Goal: Task Accomplishment & Management: Complete application form

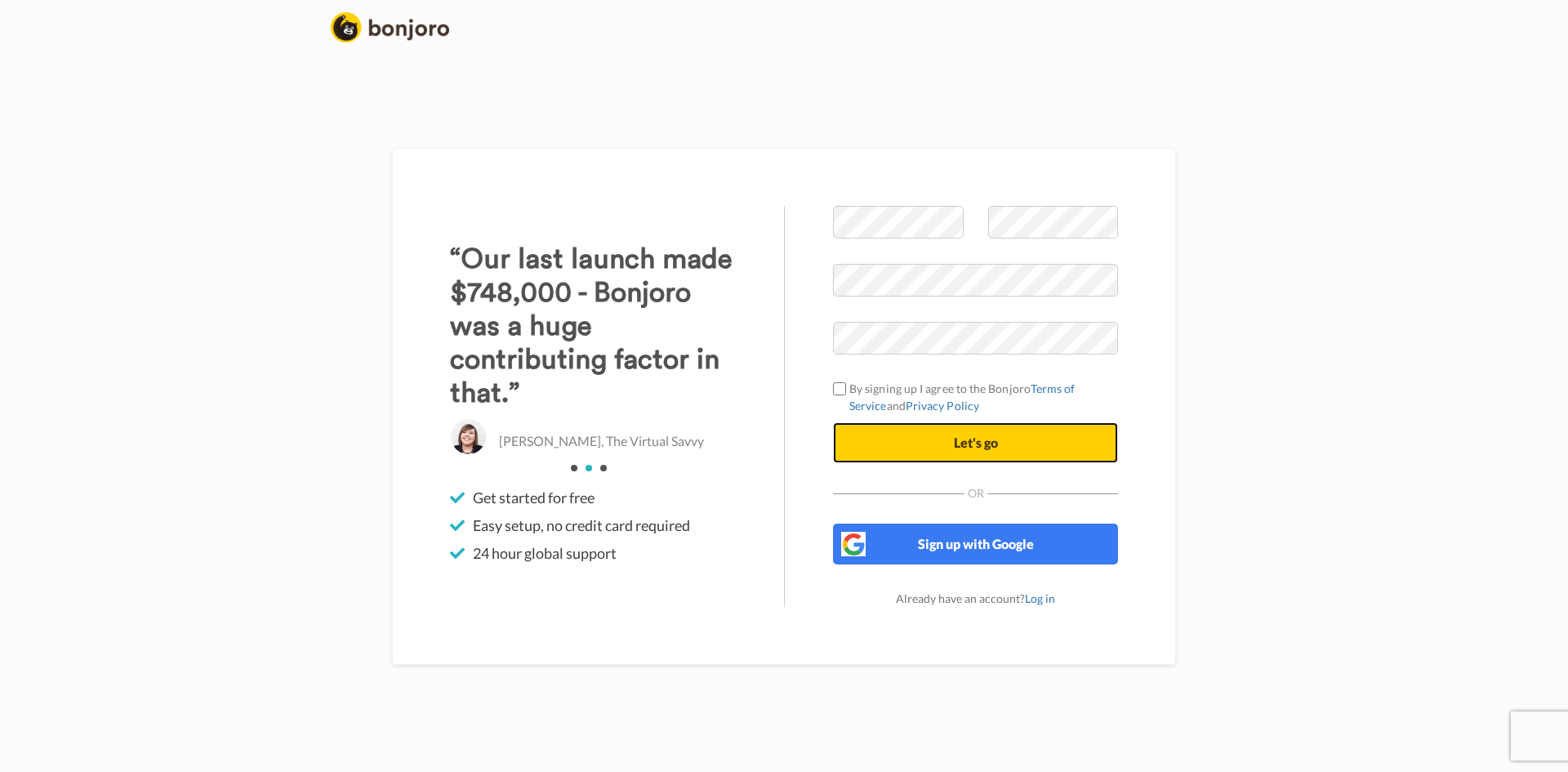
click at [899, 453] on button "Let's go" at bounding box center [975, 442] width 285 height 41
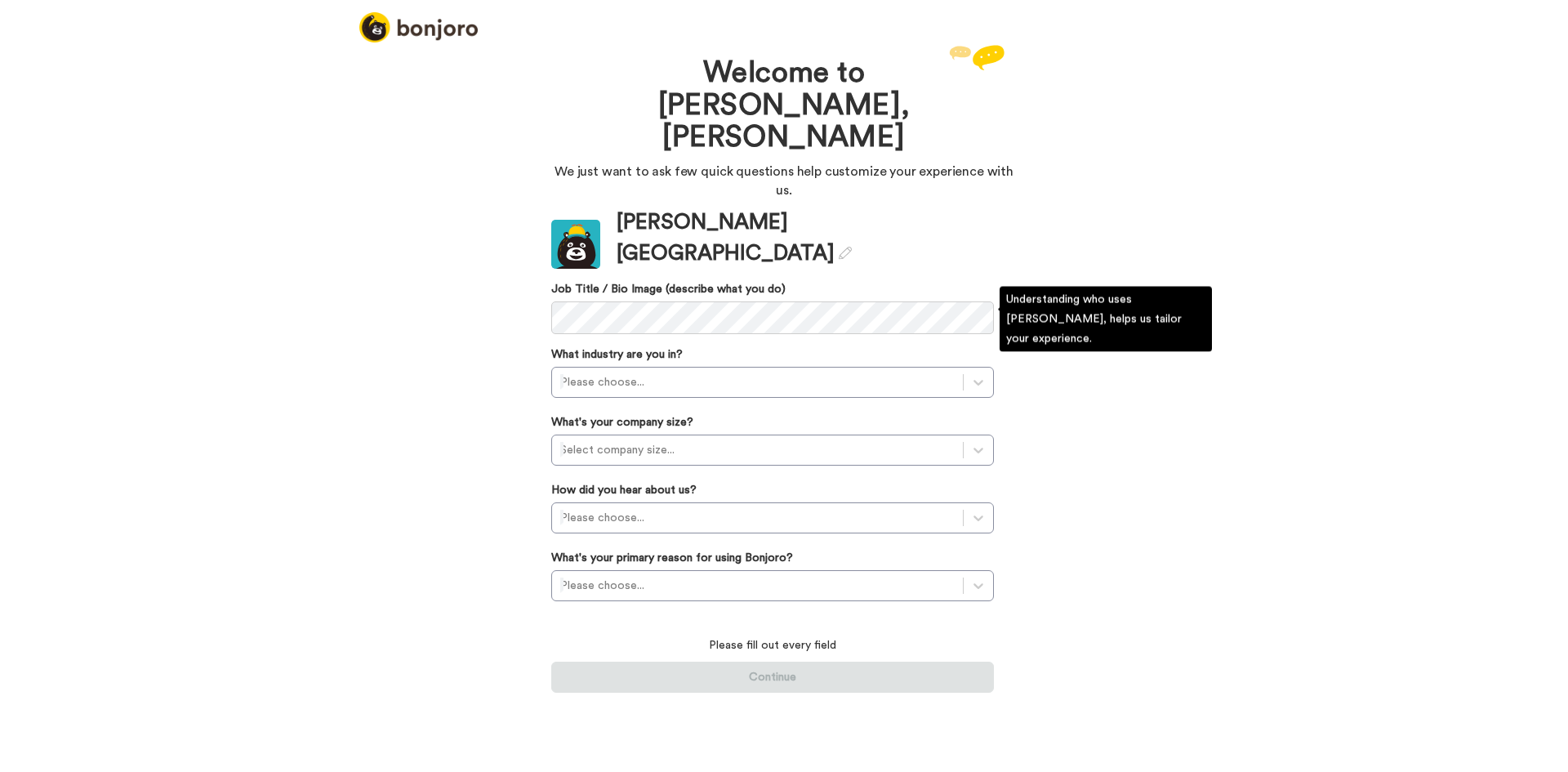
click at [441, 296] on div "Welcome to [PERSON_NAME], [PERSON_NAME] We just want to ask few quick questions…" at bounding box center [784, 406] width 1568 height 731
click at [666, 373] on div at bounding box center [758, 382] width 394 height 19
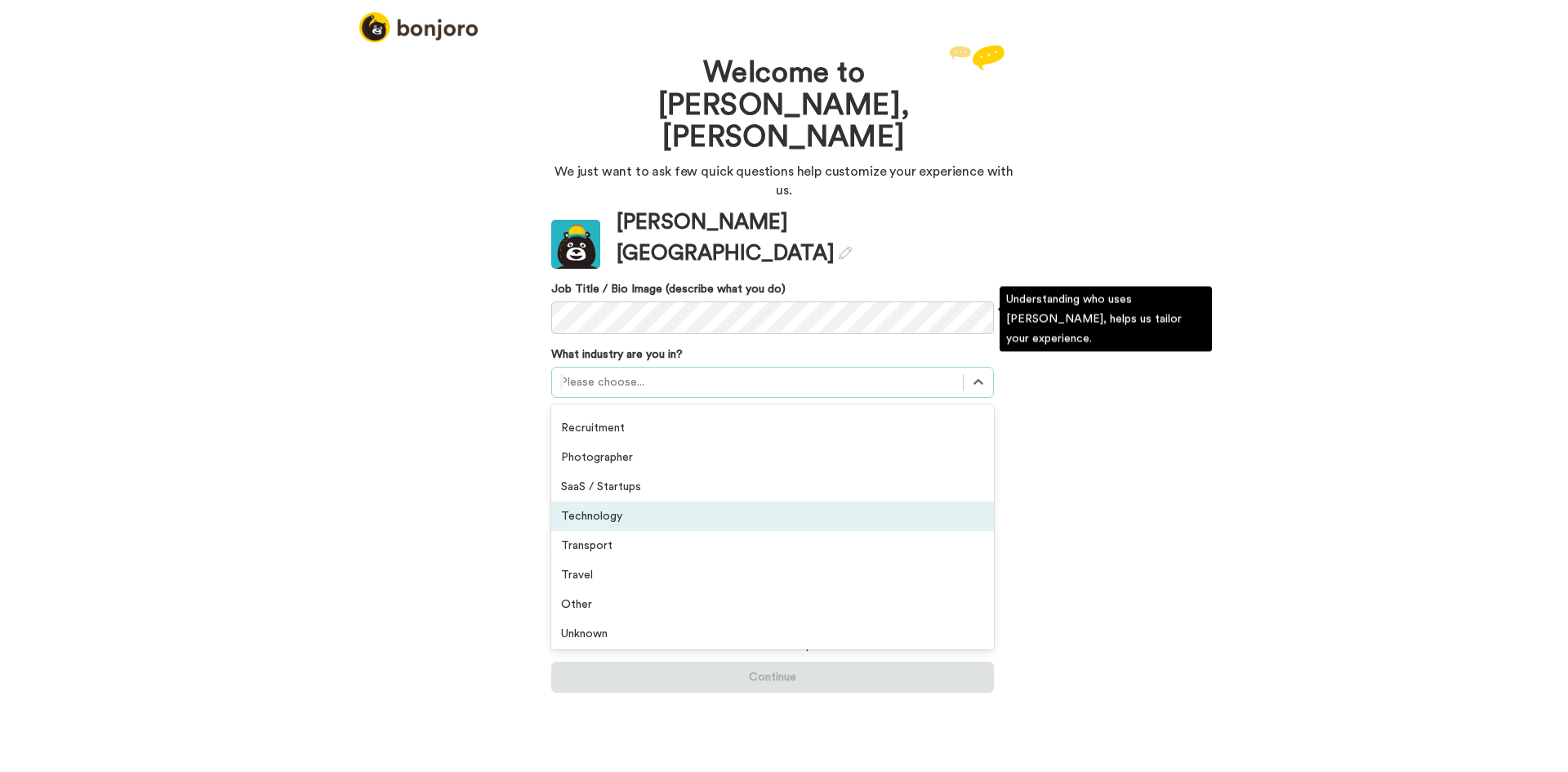
scroll to position [380, 0]
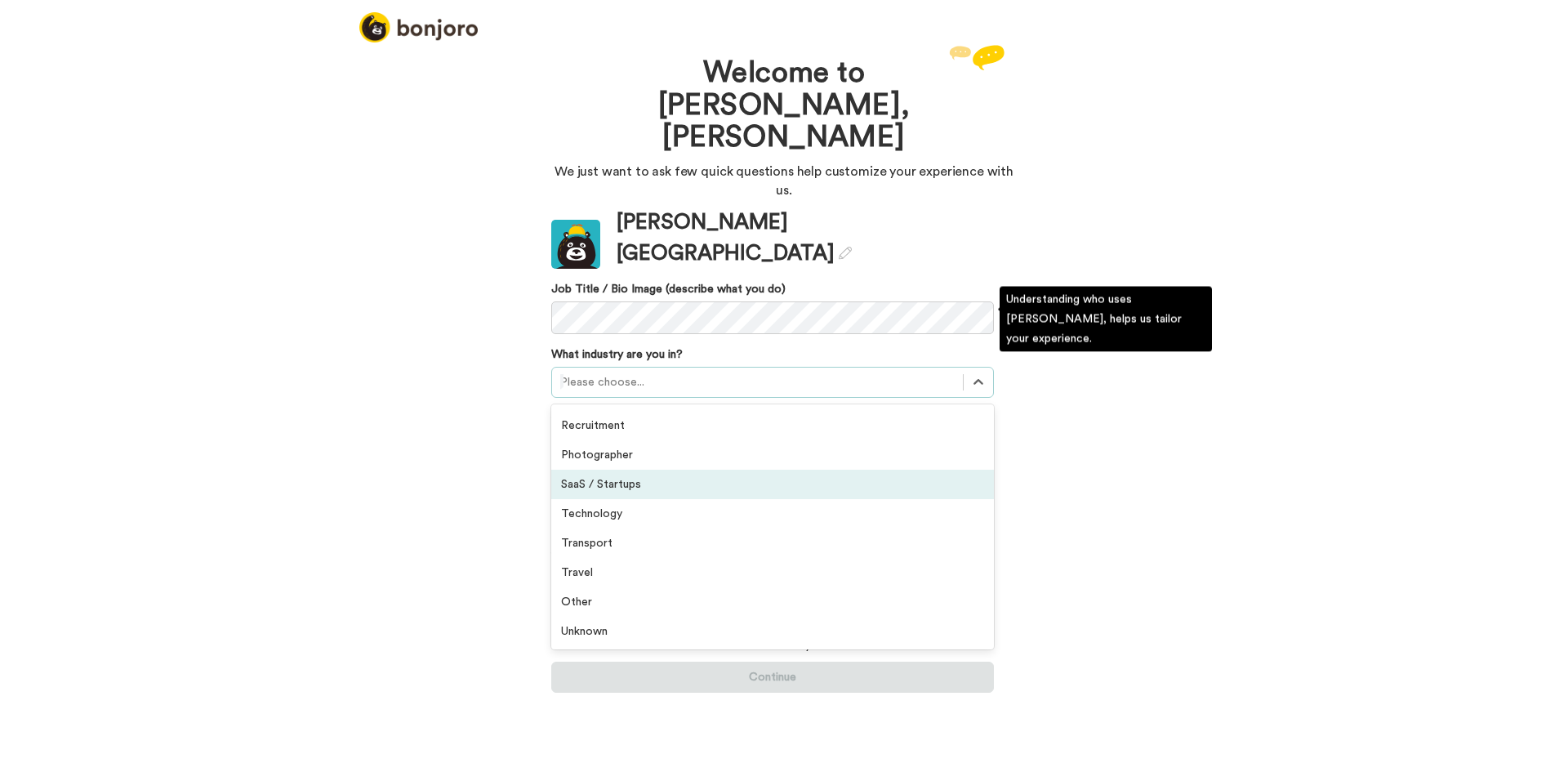
click at [695, 470] on div "SaaS / Startups" at bounding box center [772, 485] width 442 height 30
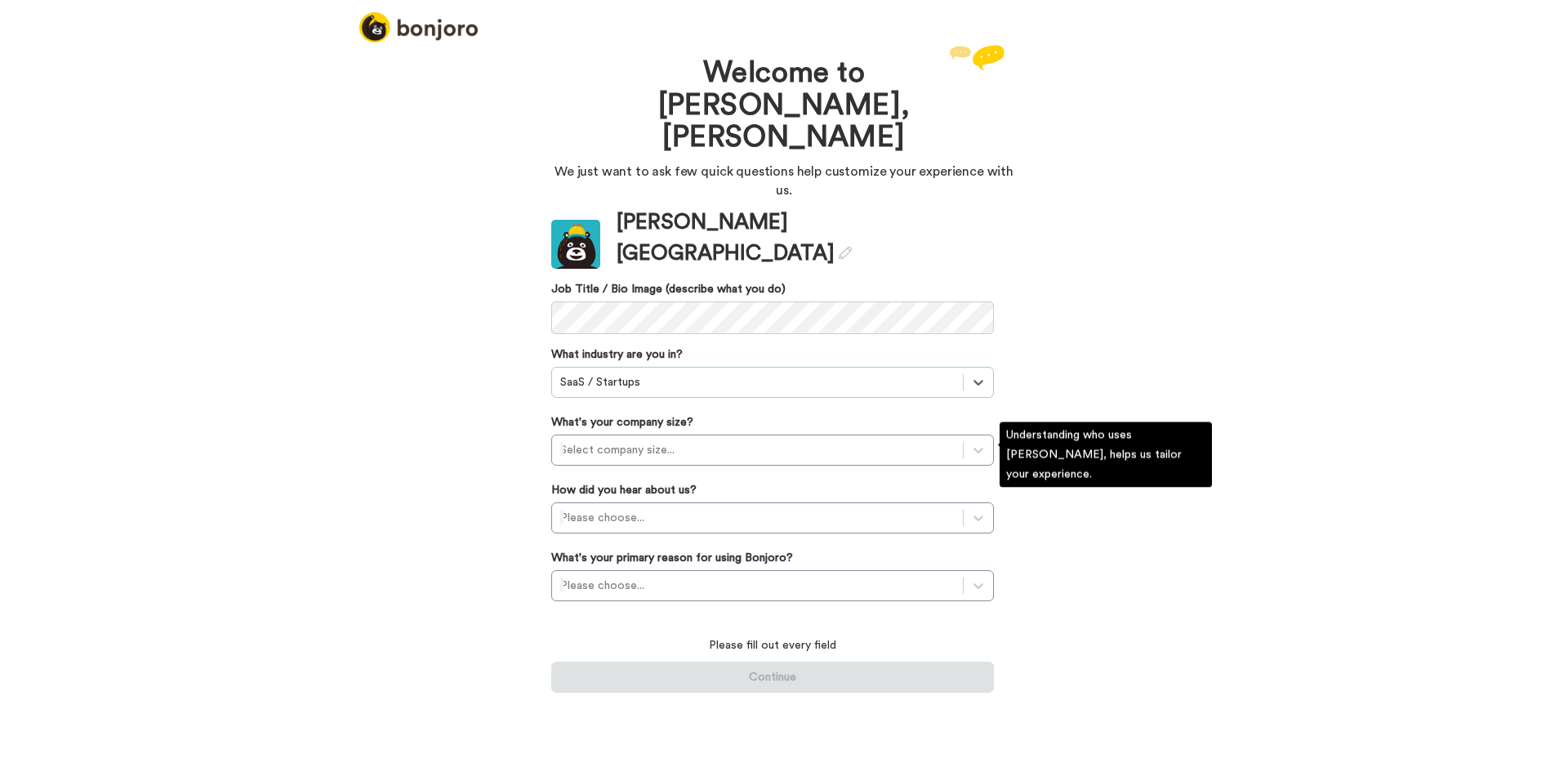
click at [695, 482] on div "How did you hear about us? Please choose..." at bounding box center [772, 508] width 442 height 52
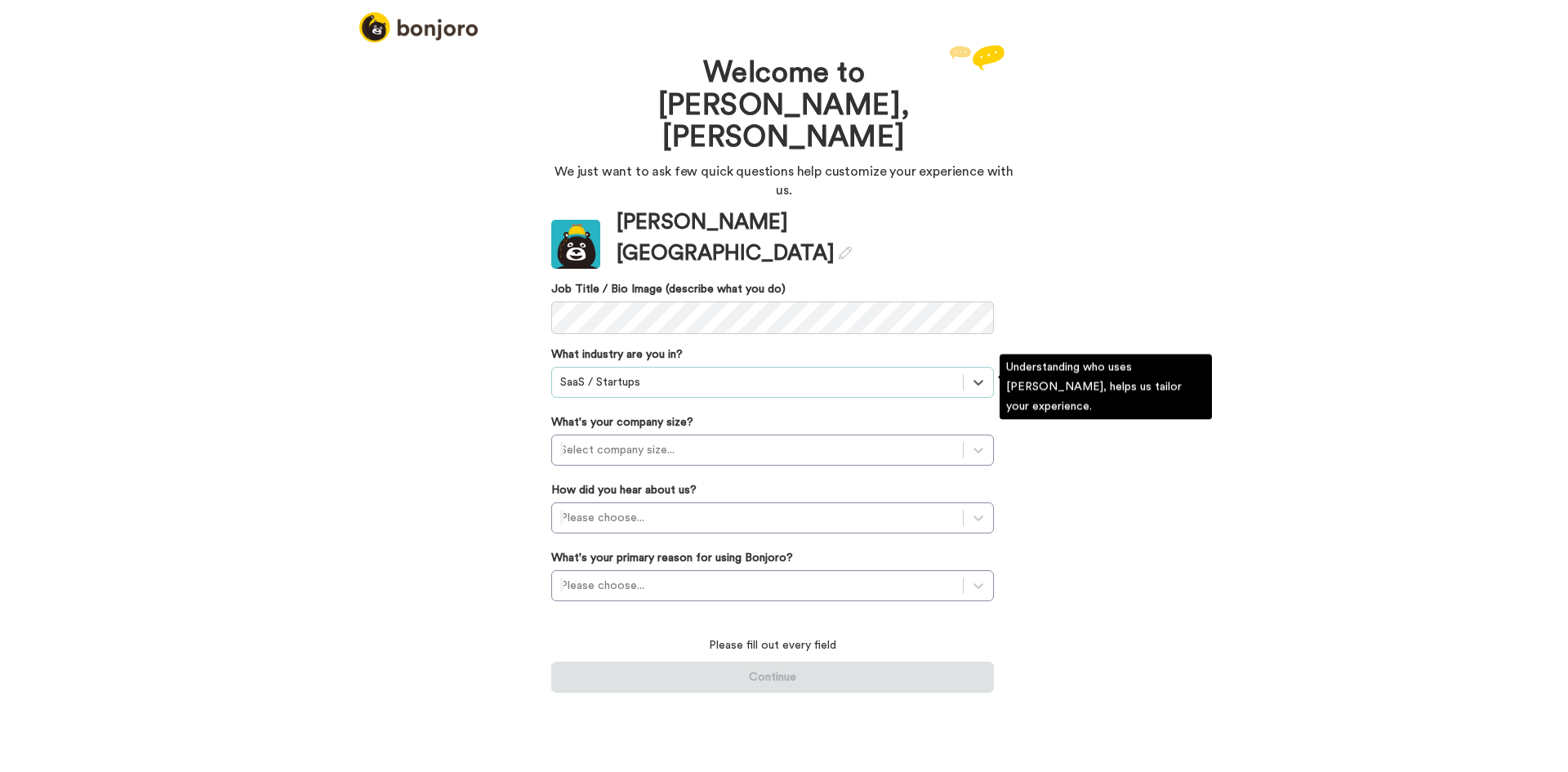
click at [654, 373] on div at bounding box center [758, 382] width 394 height 19
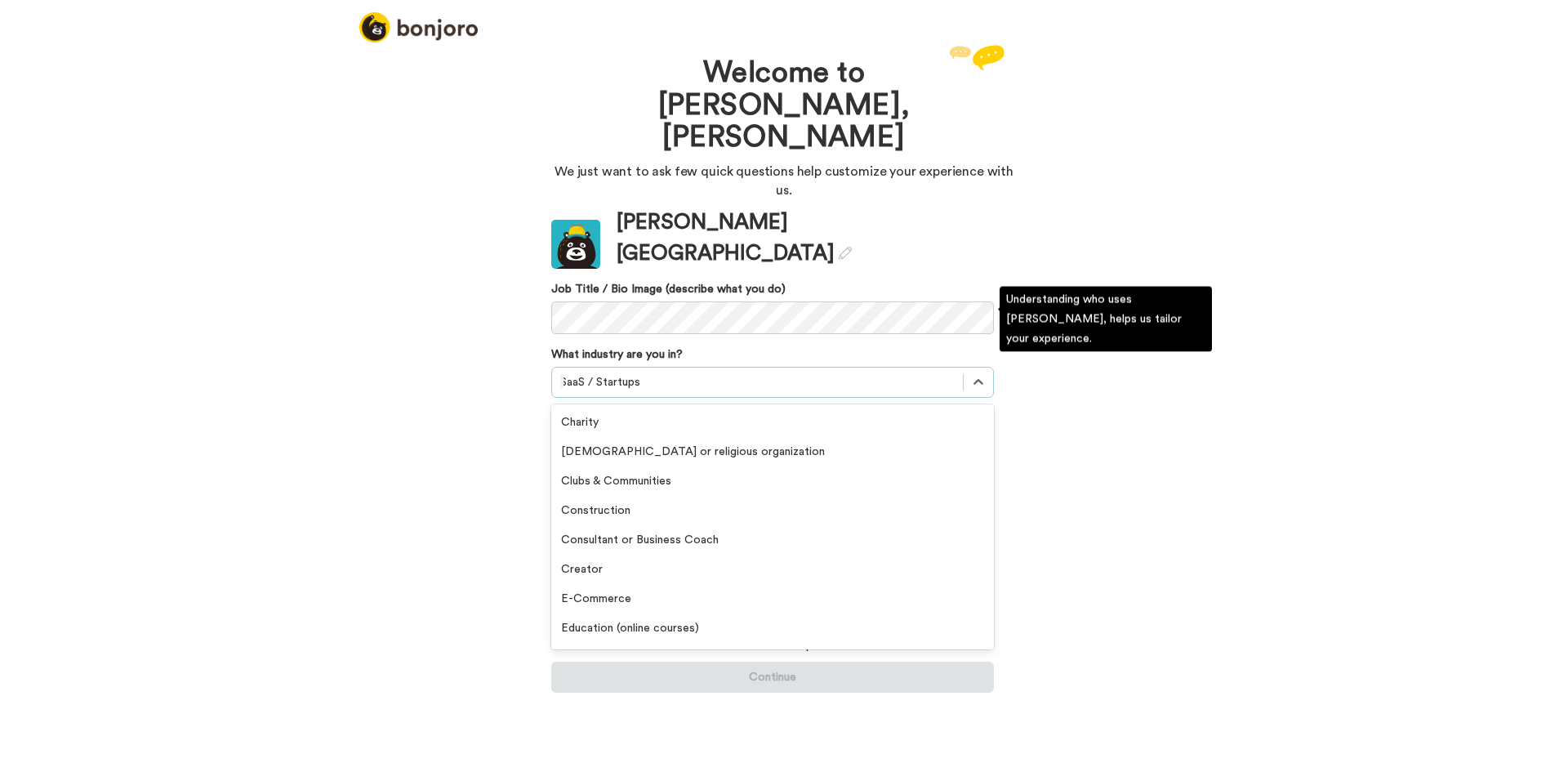
scroll to position [239, 0]
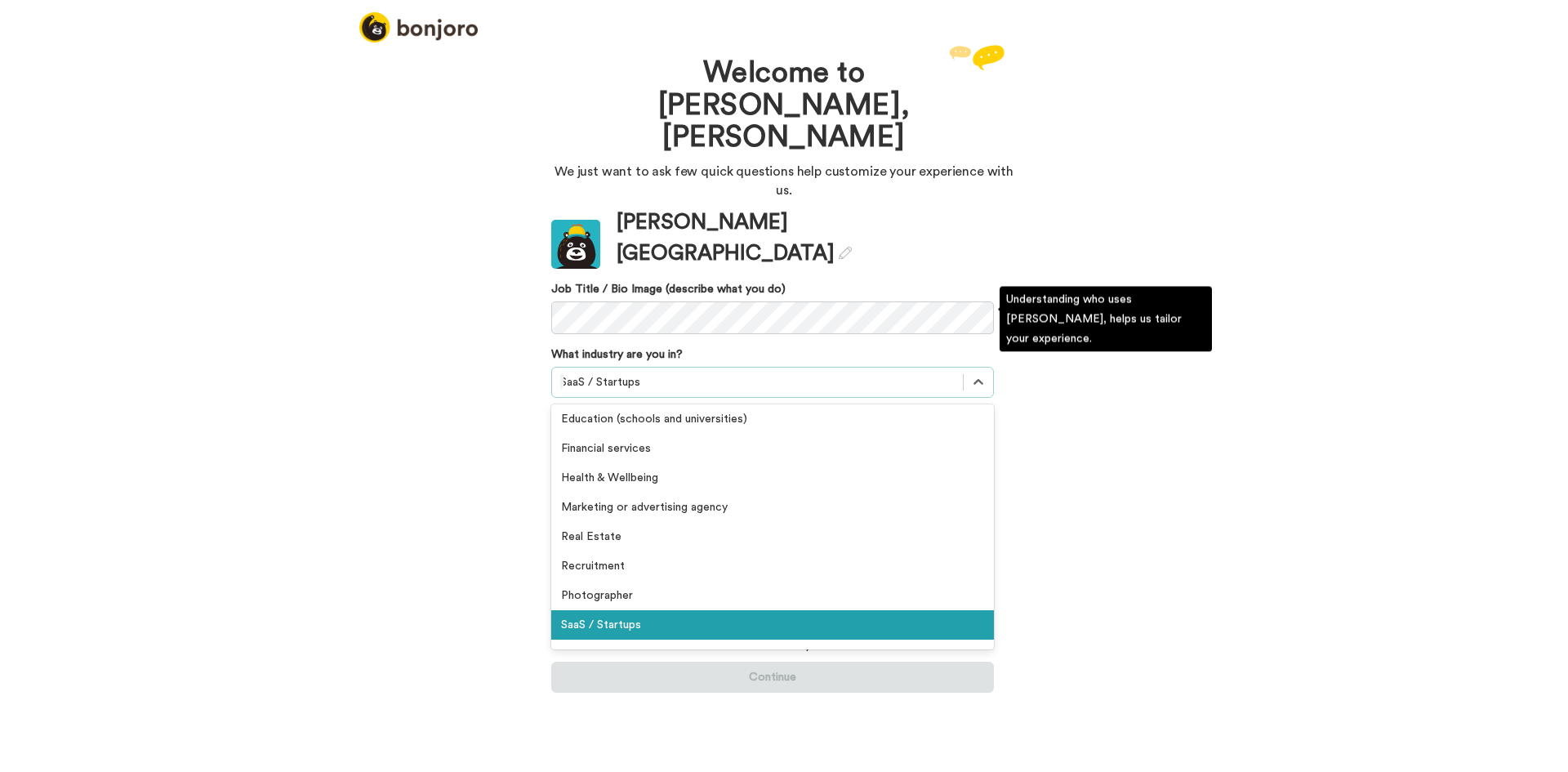
click at [361, 419] on div "Welcome to [PERSON_NAME], [PERSON_NAME] We just want to ask few quick questions…" at bounding box center [784, 406] width 1568 height 731
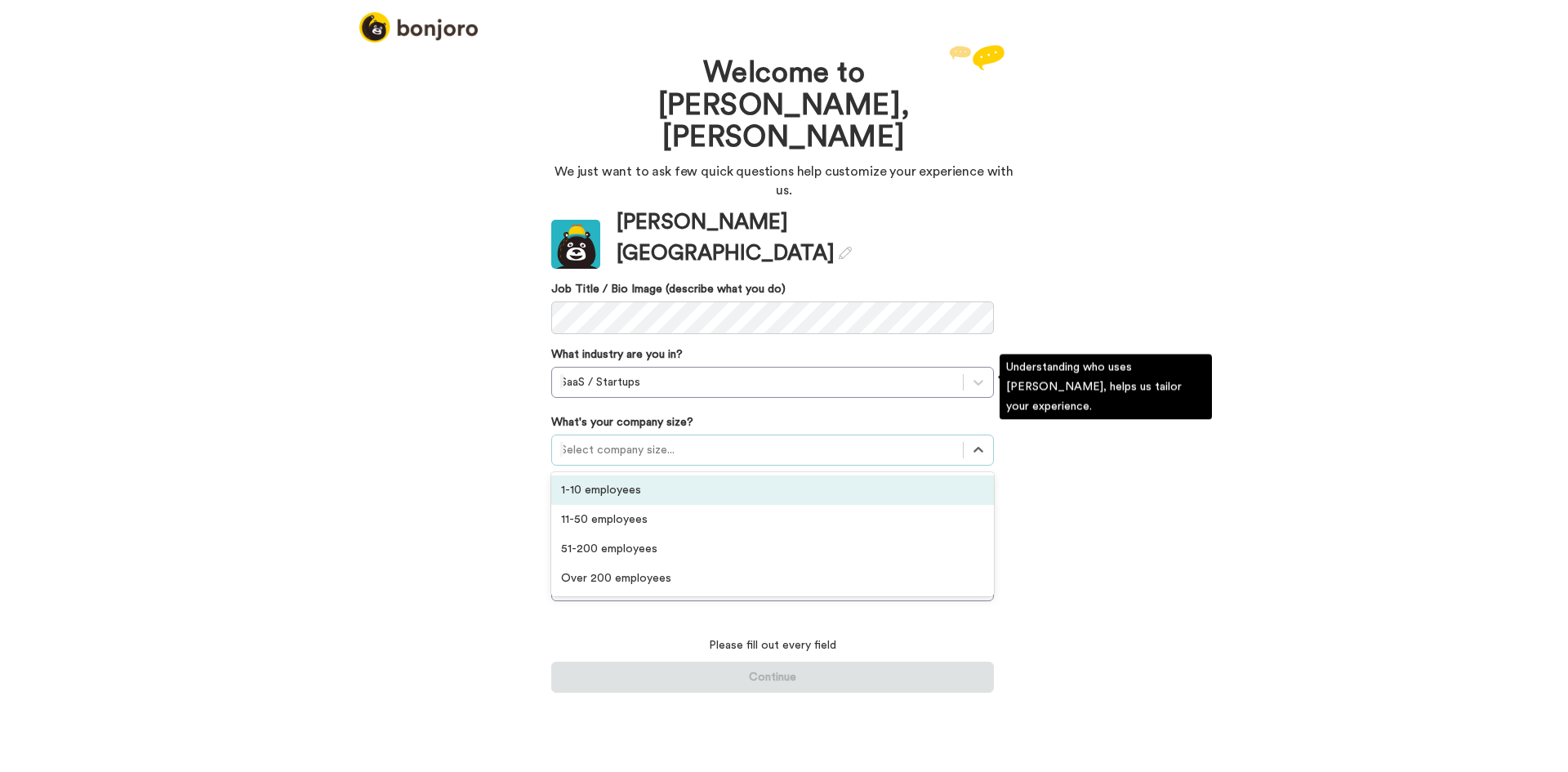
click at [716, 441] on div at bounding box center [758, 450] width 394 height 19
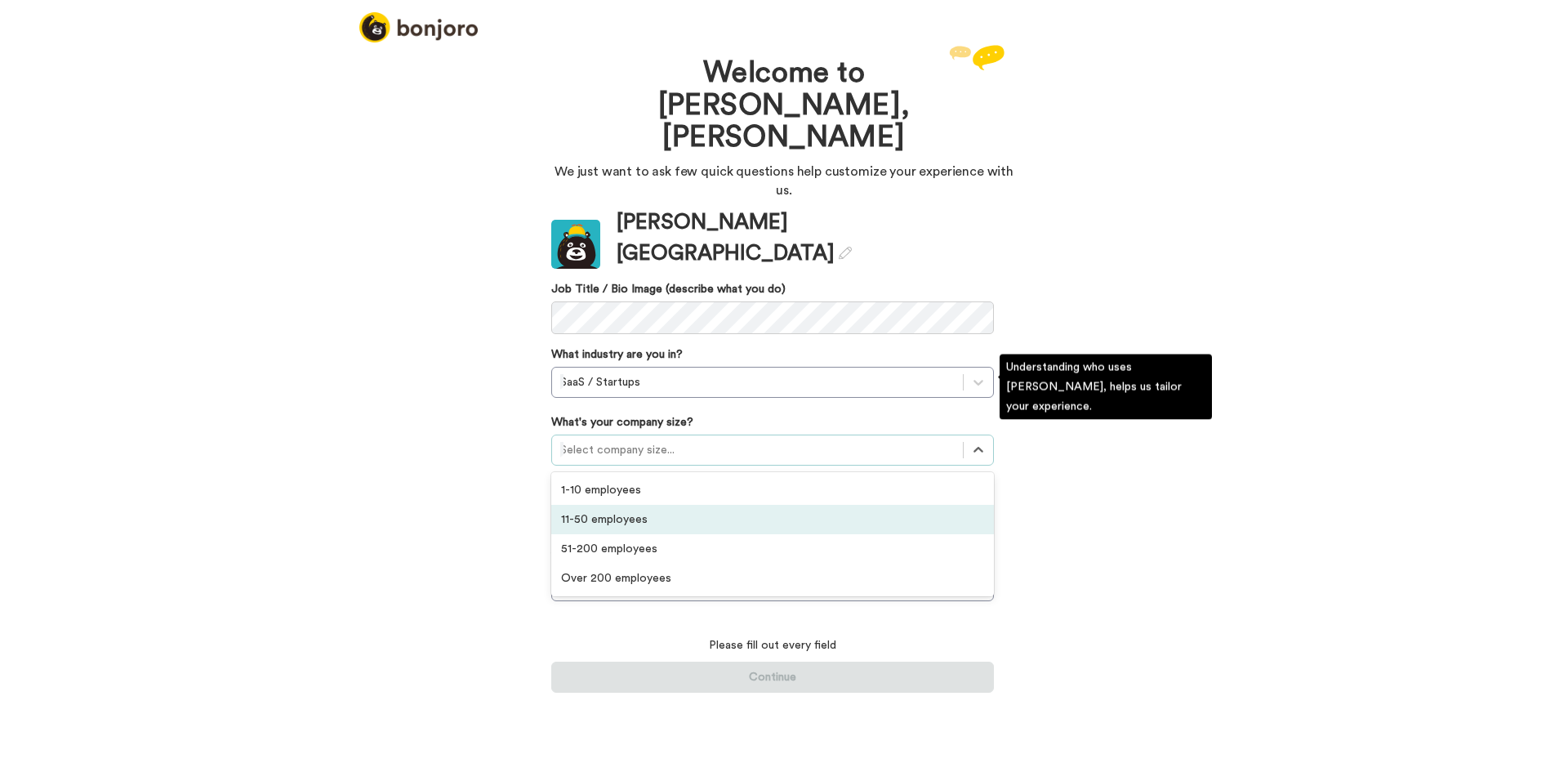
drag, startPoint x: 665, startPoint y: 430, endPoint x: 657, endPoint y: 463, distance: 34.0
click at [657, 472] on div "1-10 employees 11-50 employees 51-200 employees Over 200 employees" at bounding box center [772, 534] width 442 height 124
click at [657, 505] on div "11-50 employees" at bounding box center [772, 520] width 442 height 30
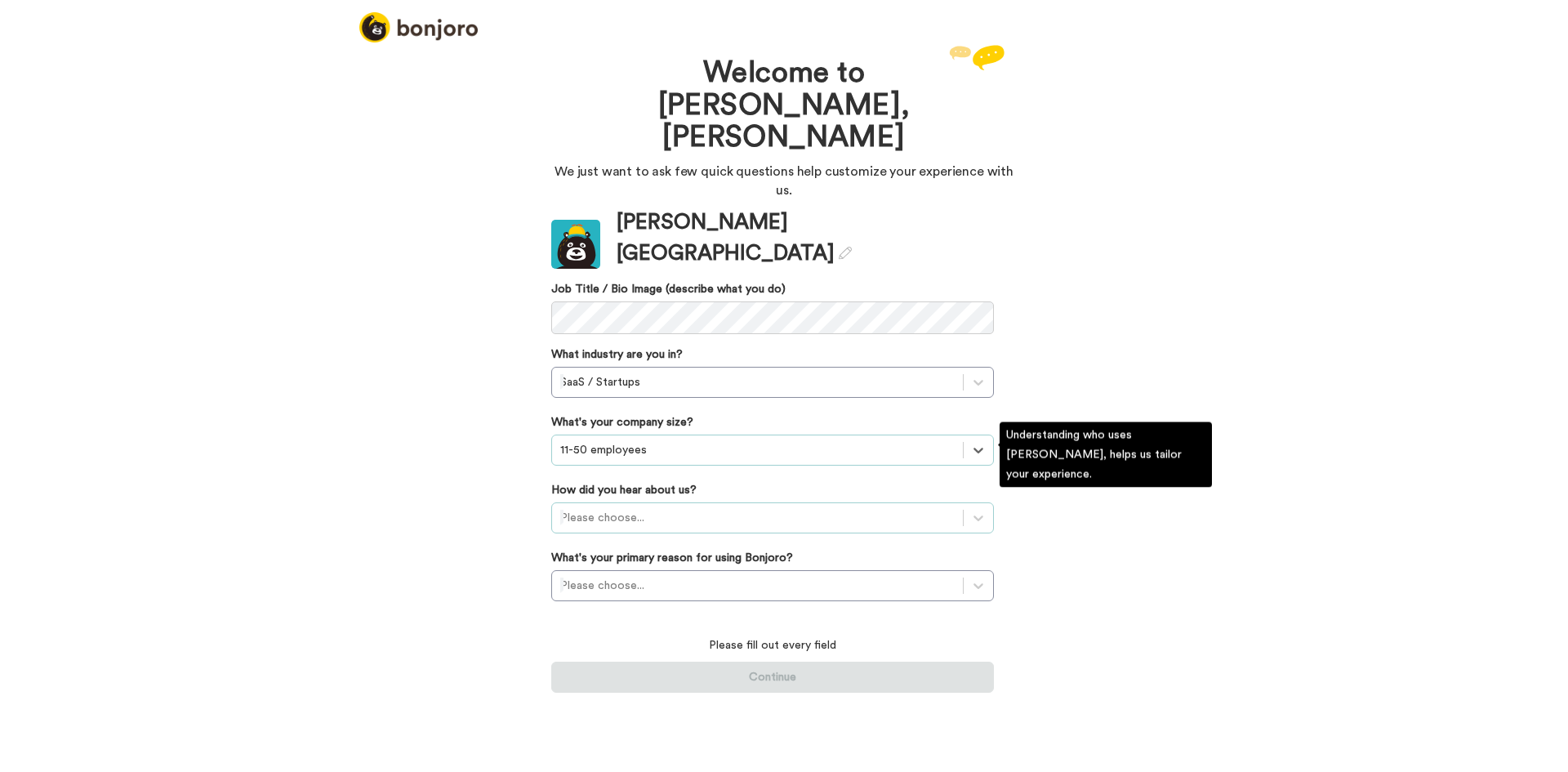
click at [648, 482] on div "How did you hear about us? Please choose..." at bounding box center [772, 508] width 442 height 52
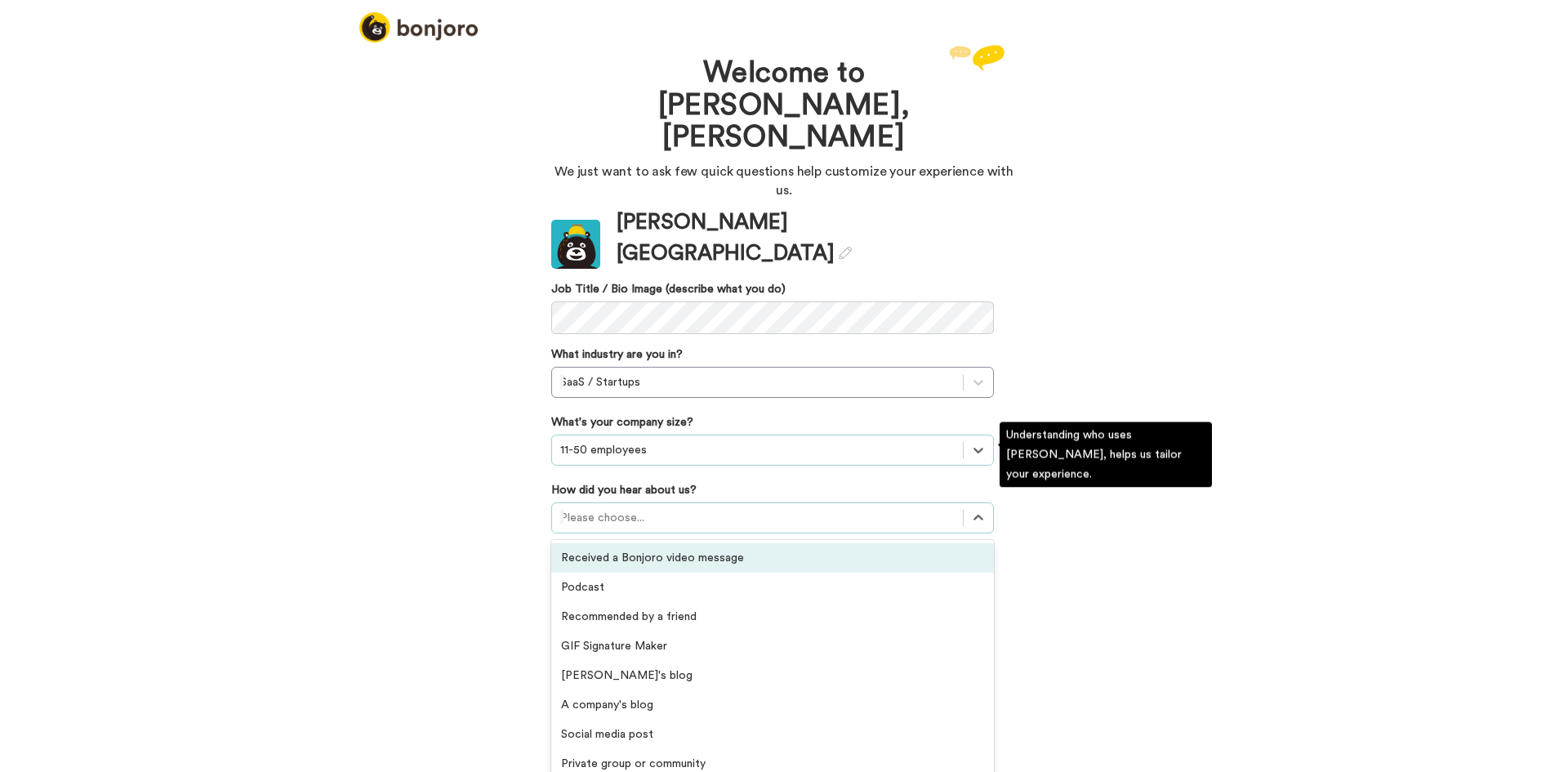
click at [648, 508] on div at bounding box center [758, 517] width 394 height 19
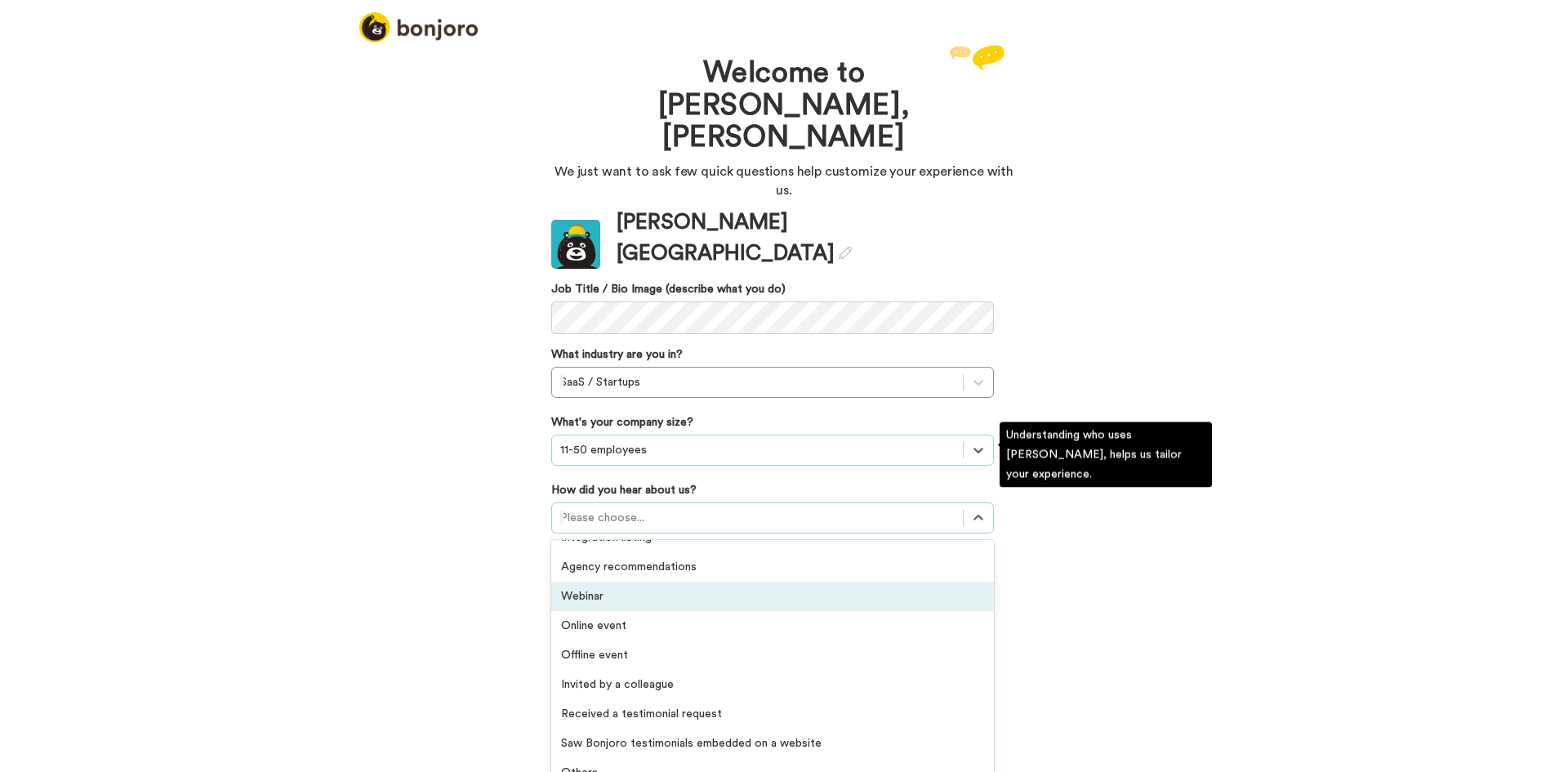
scroll to position [350, 0]
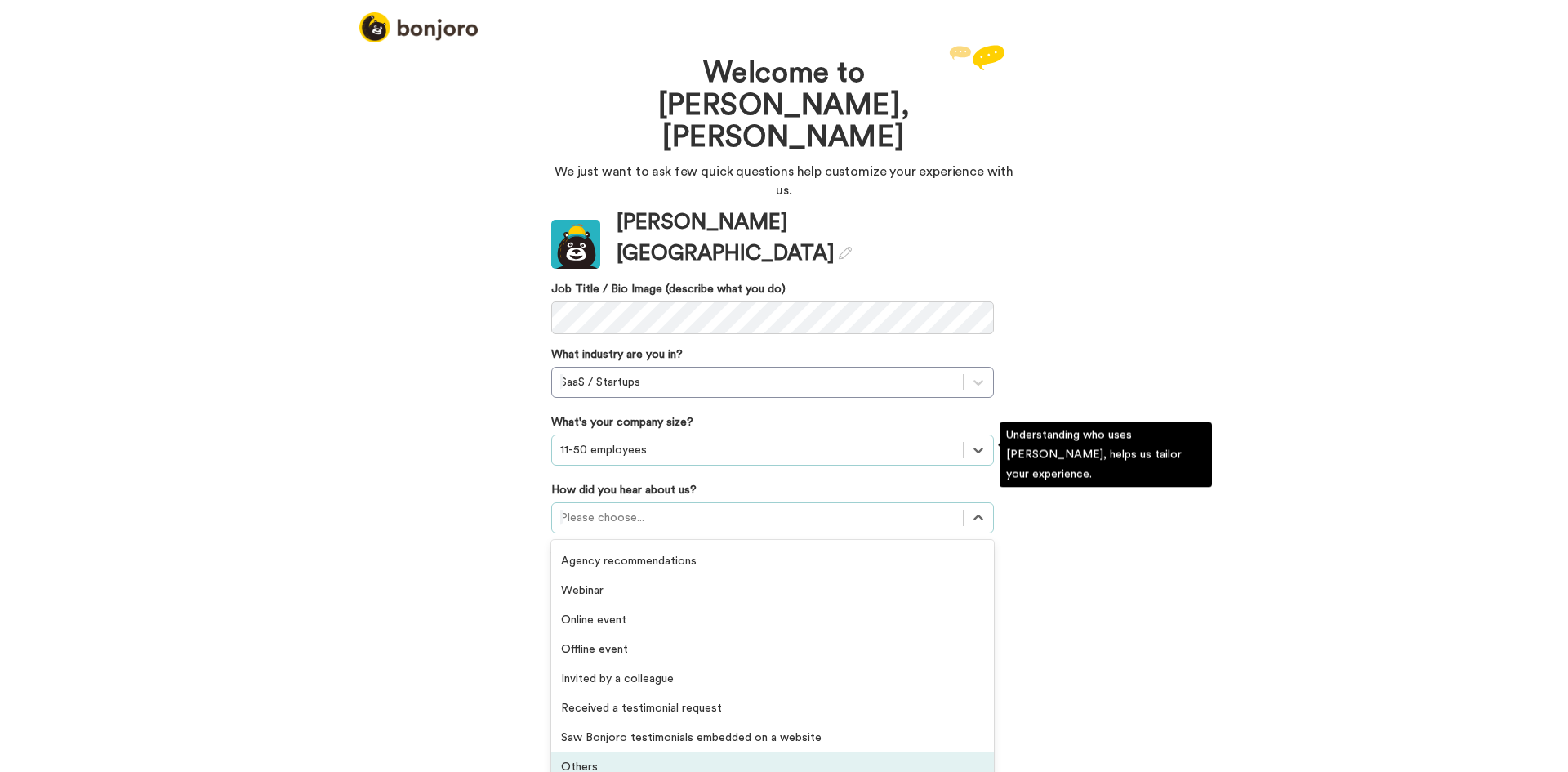
click at [667, 753] on div "Others" at bounding box center [772, 767] width 442 height 30
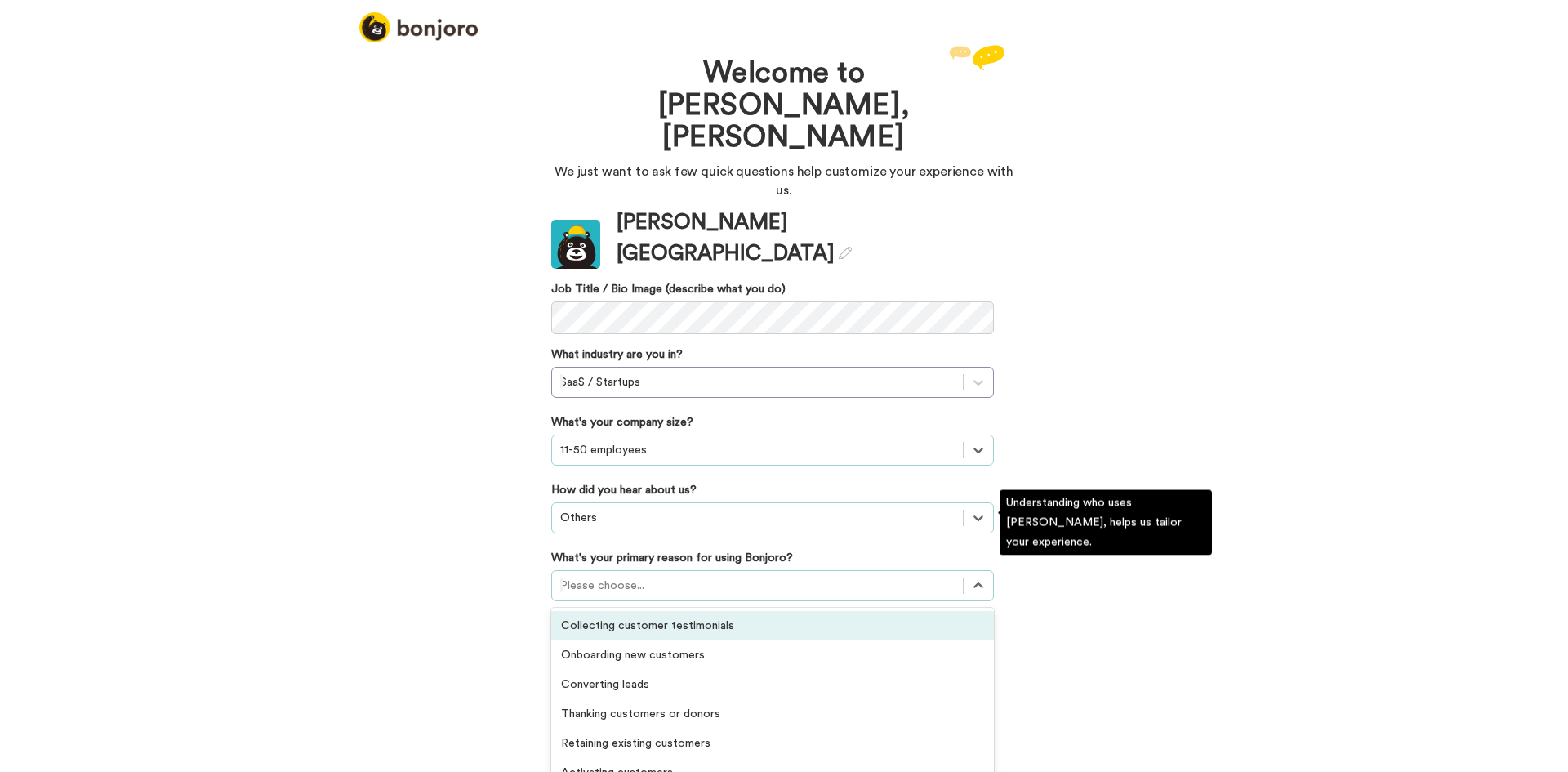
click at [671, 576] on div at bounding box center [758, 585] width 394 height 19
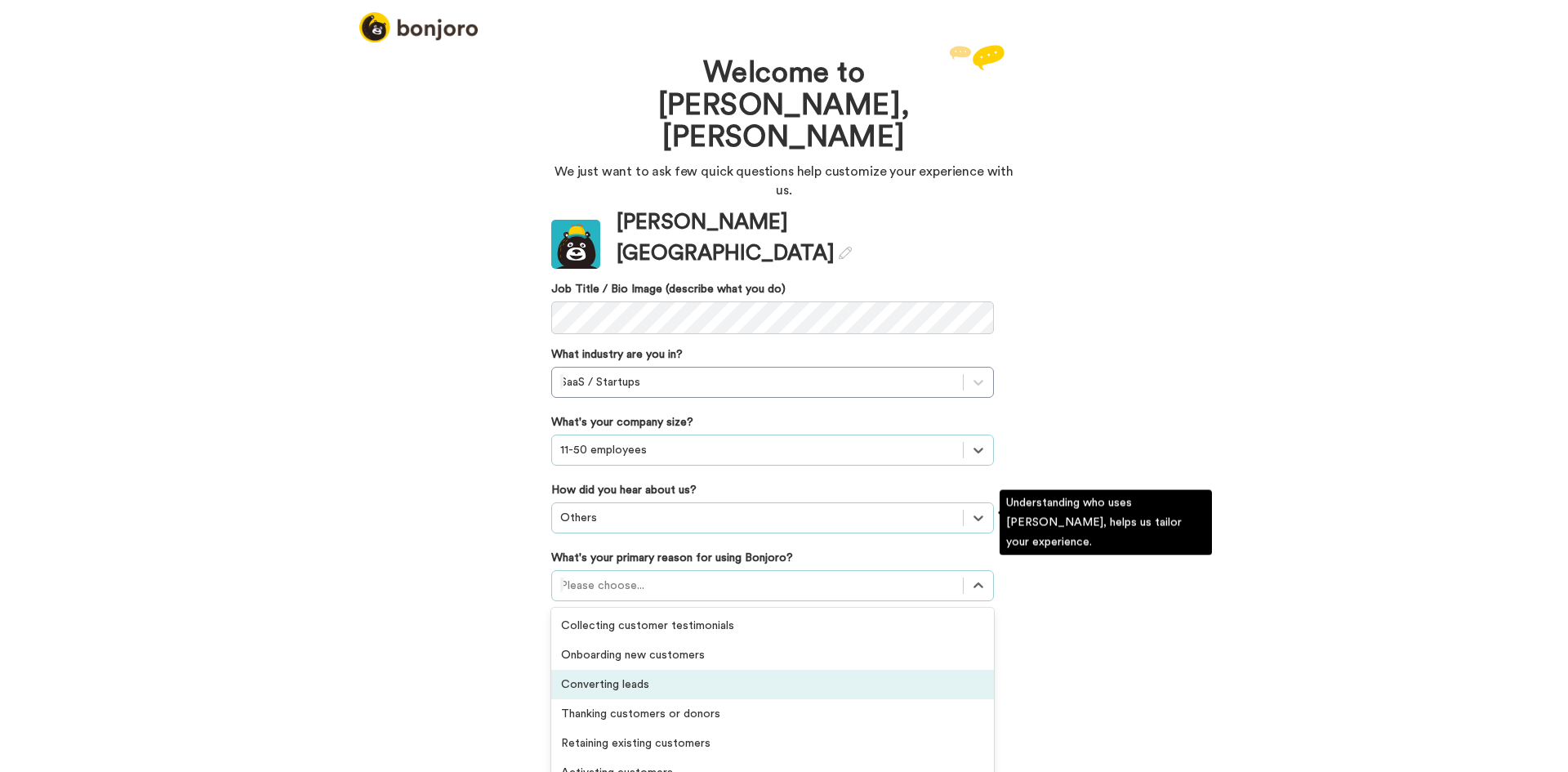
click at [669, 670] on div "Converting leads" at bounding box center [772, 685] width 442 height 30
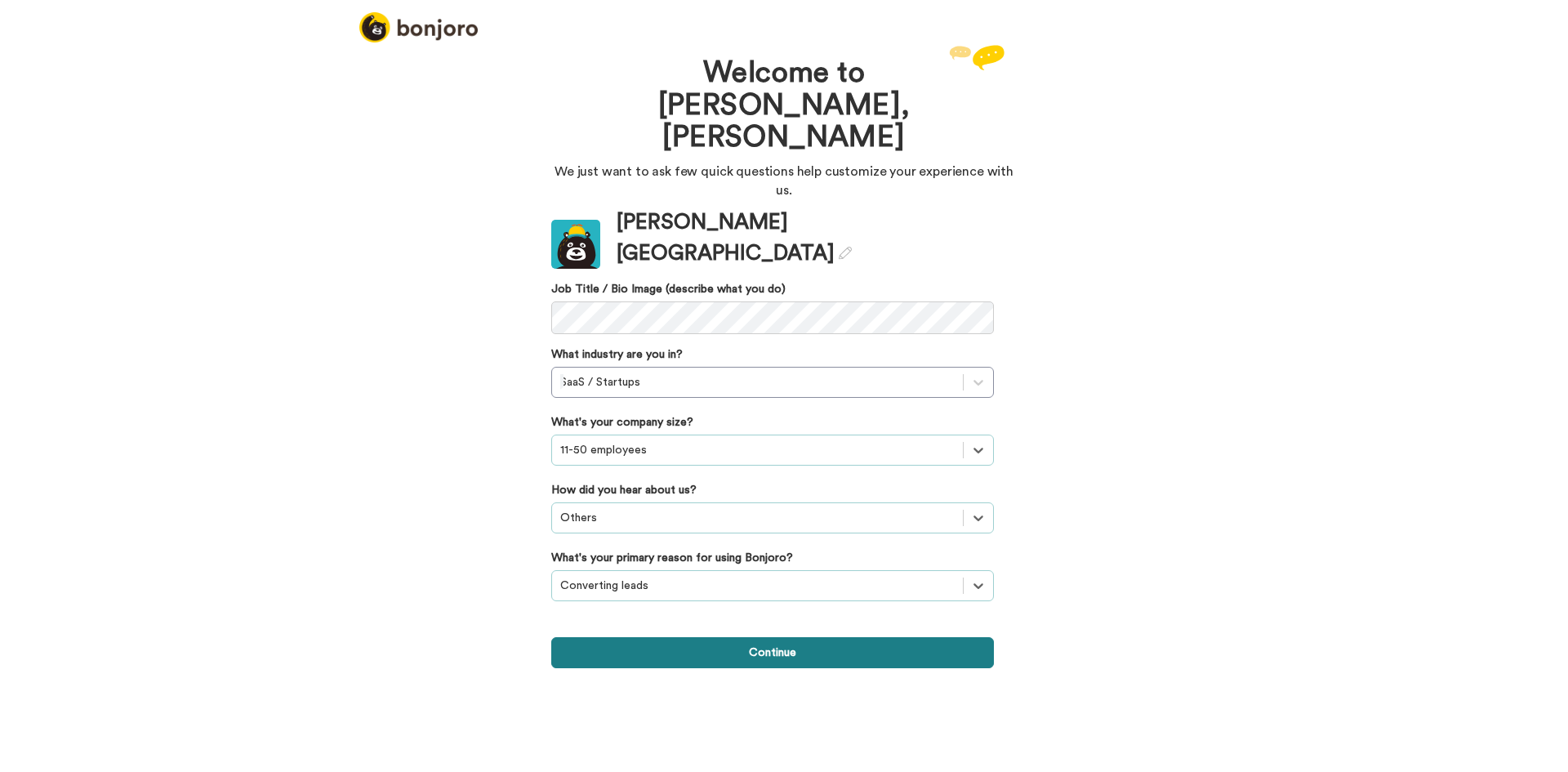
click at [770, 638] on button "Continue" at bounding box center [772, 654] width 442 height 31
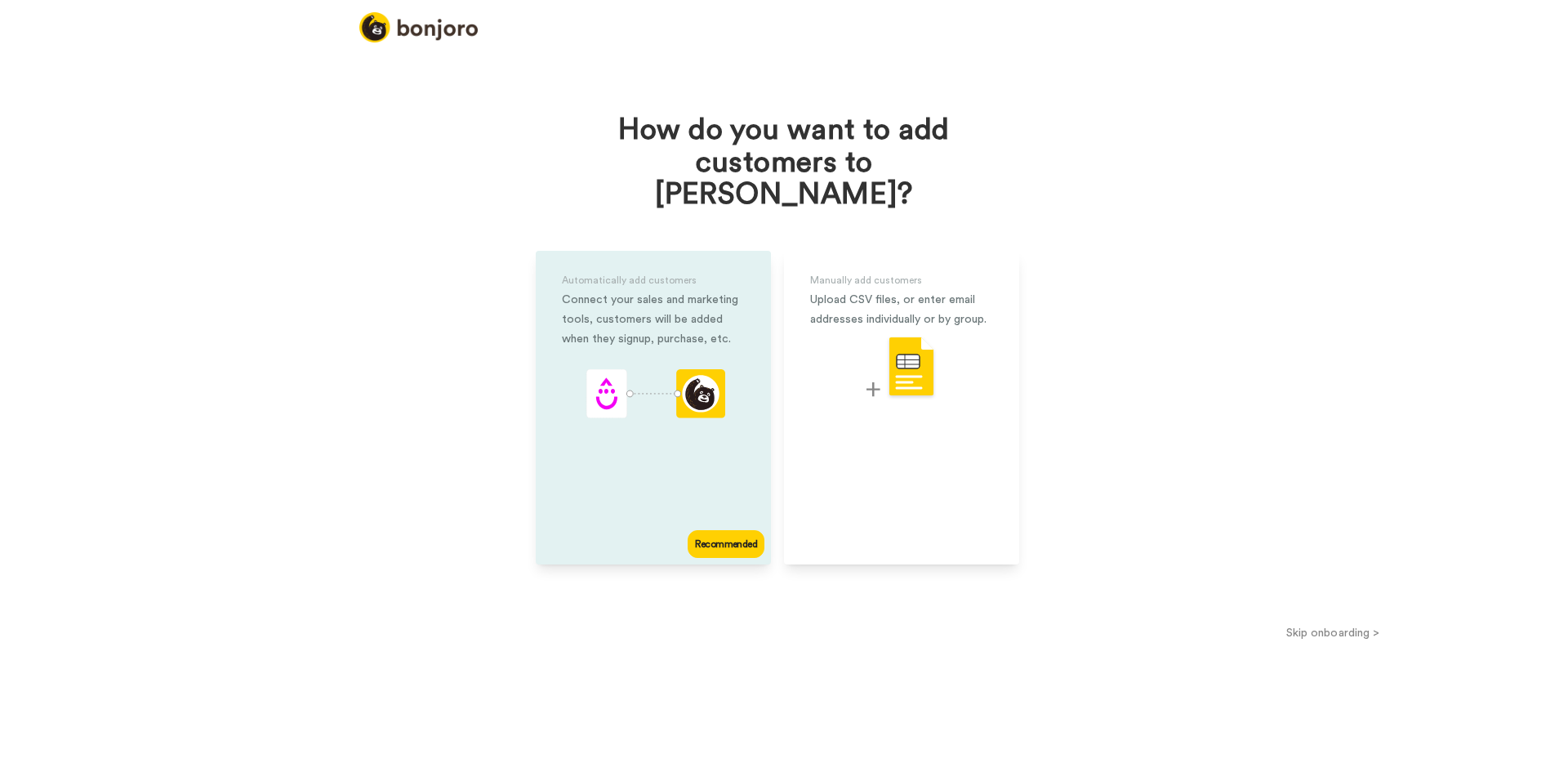
click at [630, 332] on div "Automatically add customers Connect your sales and marketing tools, customers w…" at bounding box center [653, 407] width 235 height 314
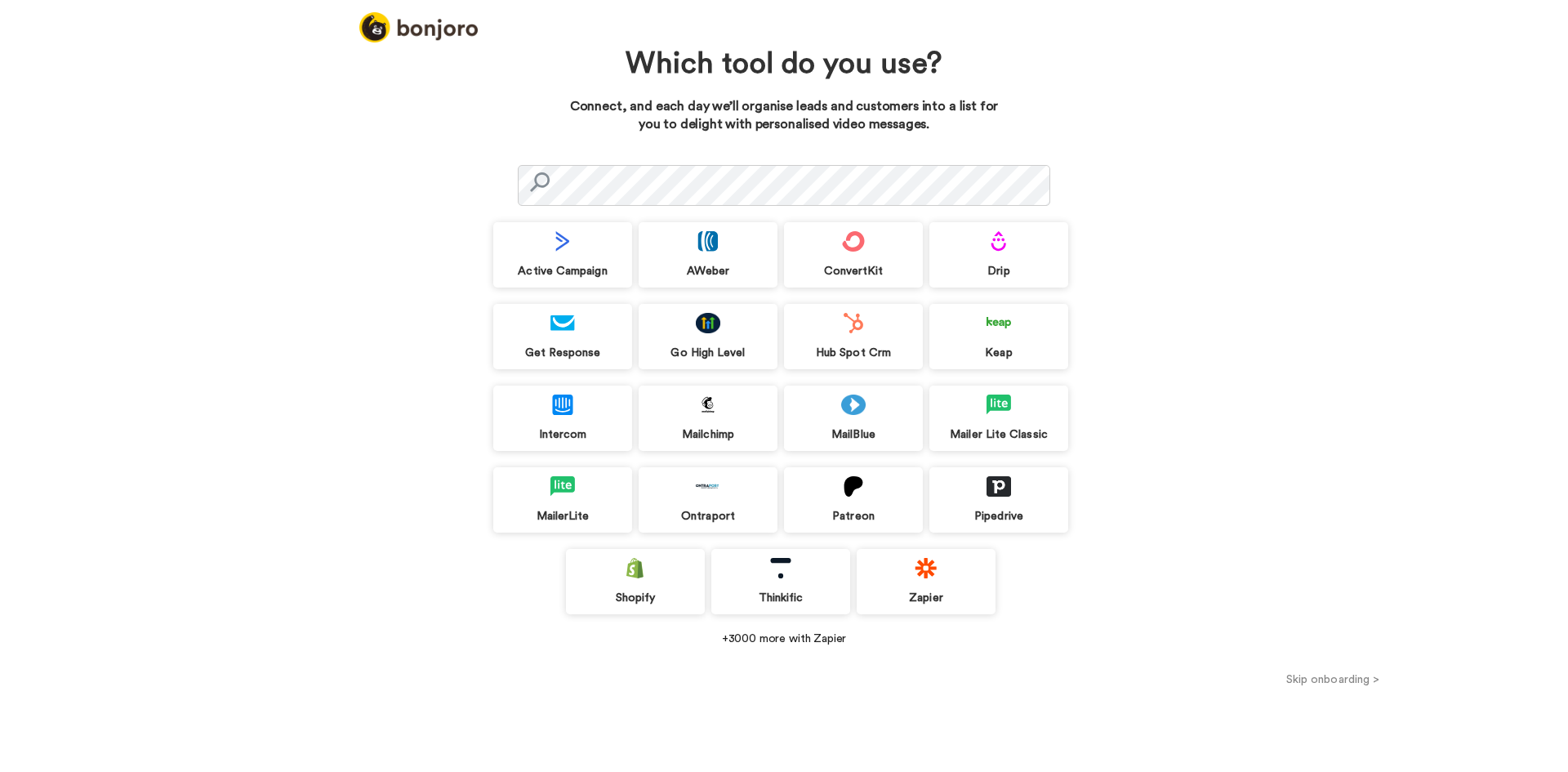
click at [574, 268] on div "Active Campaign" at bounding box center [562, 271] width 139 height 15
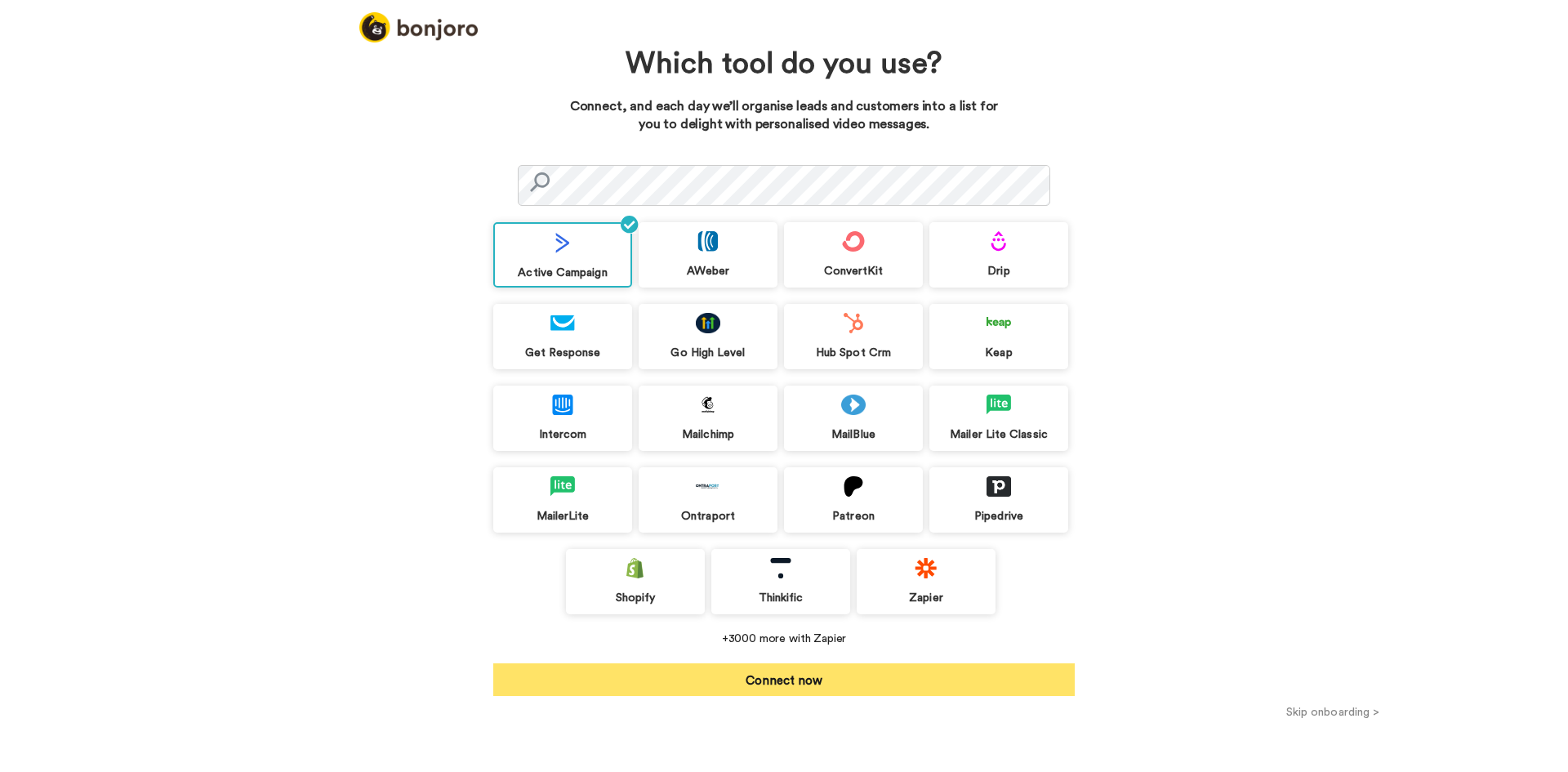
click at [822, 679] on button "Connect now" at bounding box center [784, 679] width 581 height 32
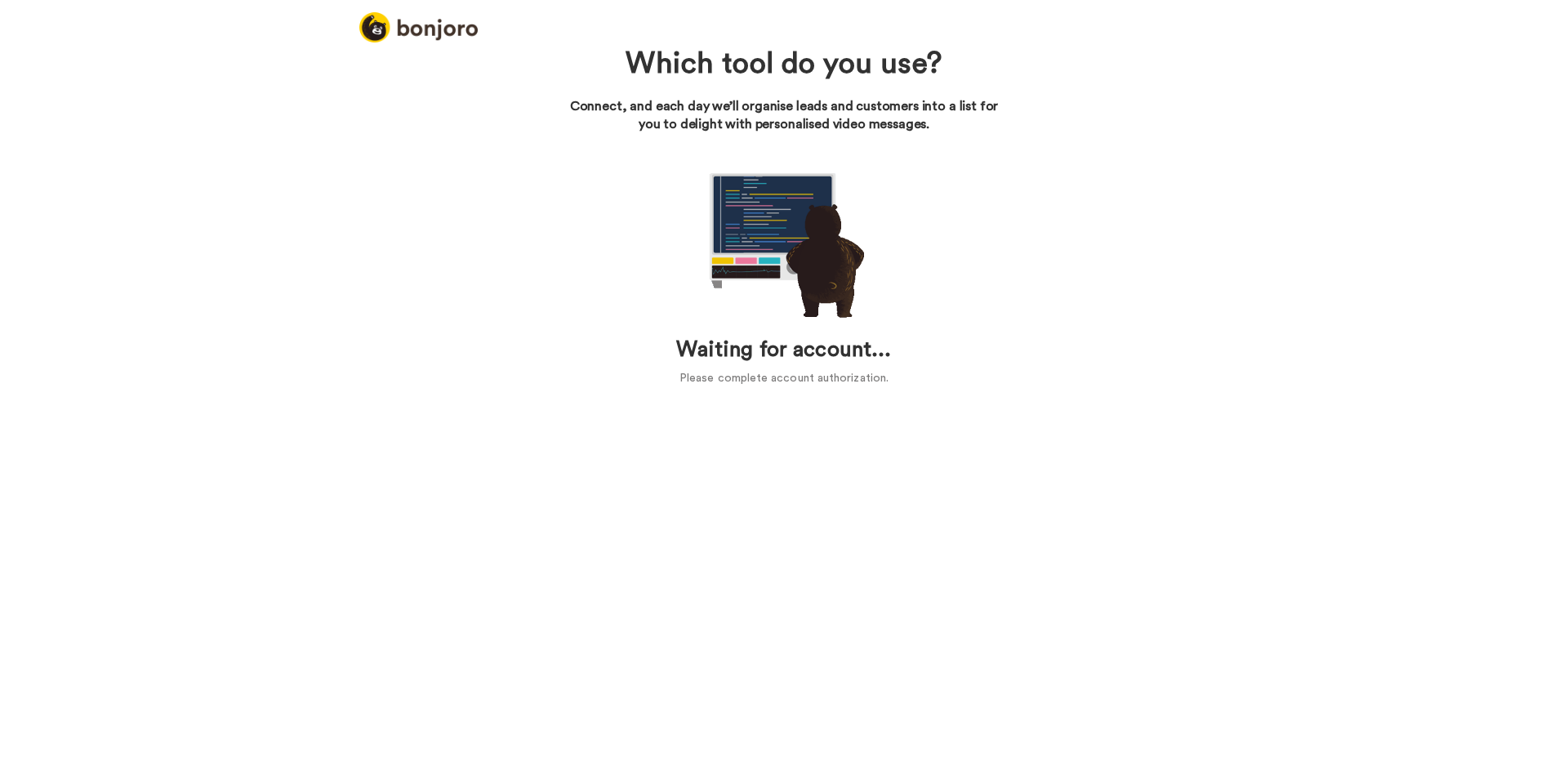
click at [578, 629] on div "Which tool do you use? Connect, and each day we’ll organise leads and customers…" at bounding box center [784, 406] width 1568 height 731
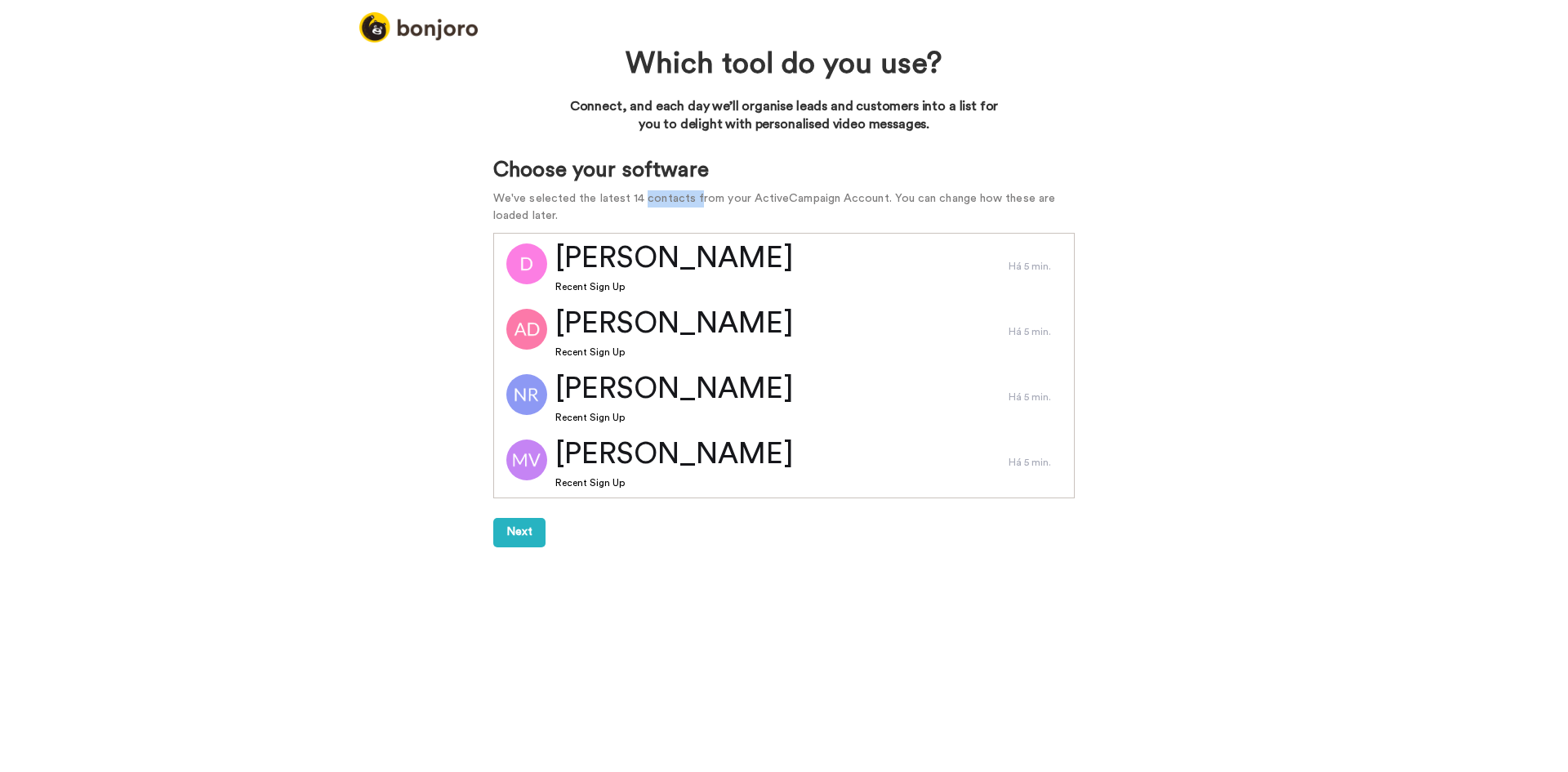
drag, startPoint x: 619, startPoint y: 198, endPoint x: 667, endPoint y: 202, distance: 48.2
click at [667, 202] on p "We've selected the latest 14 contacts from your ActiveCampaign Account. You can…" at bounding box center [784, 207] width 581 height 34
click at [515, 529] on button "Next" at bounding box center [519, 533] width 52 height 30
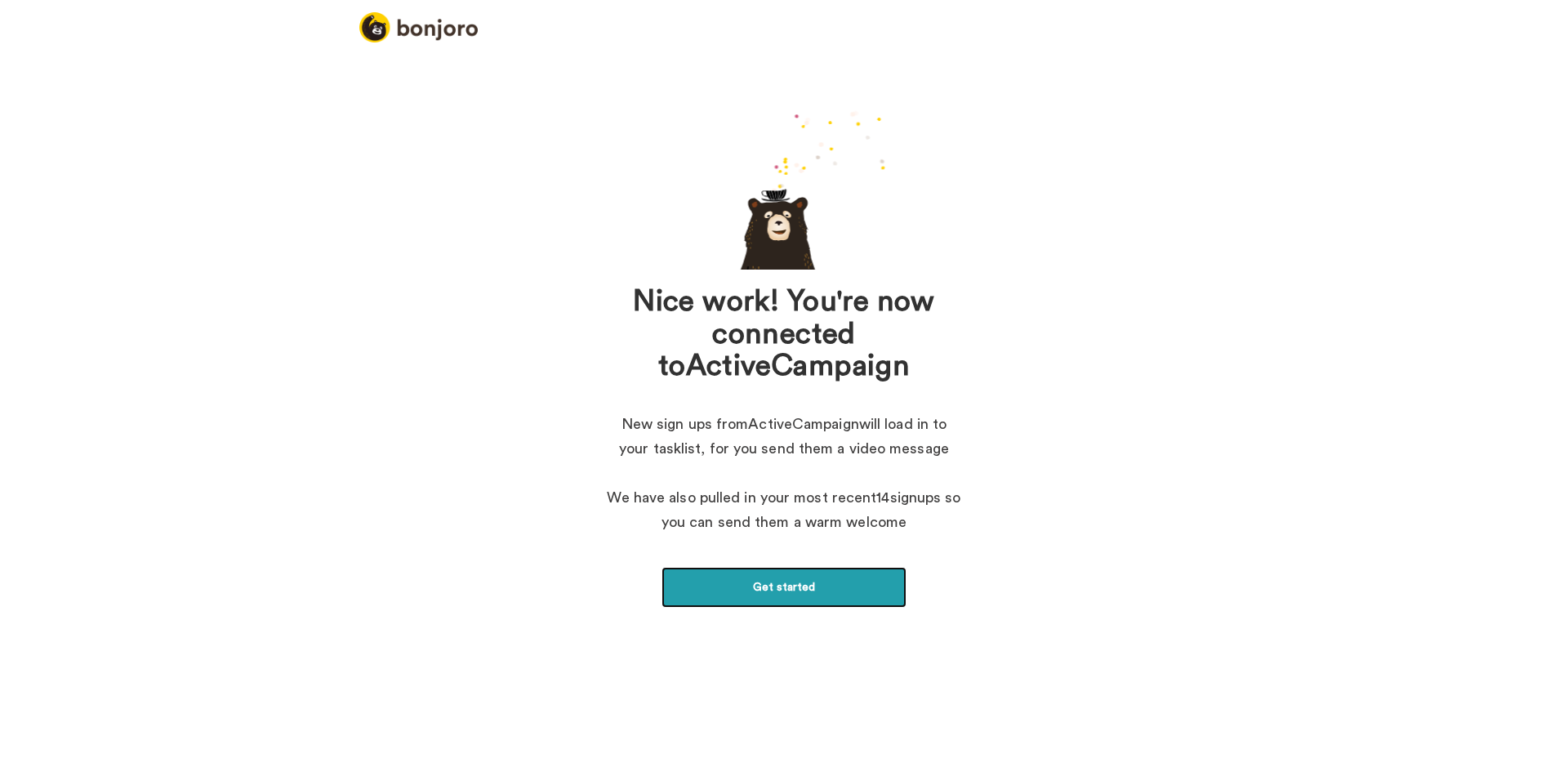
click at [756, 582] on link "Get started" at bounding box center [784, 588] width 245 height 41
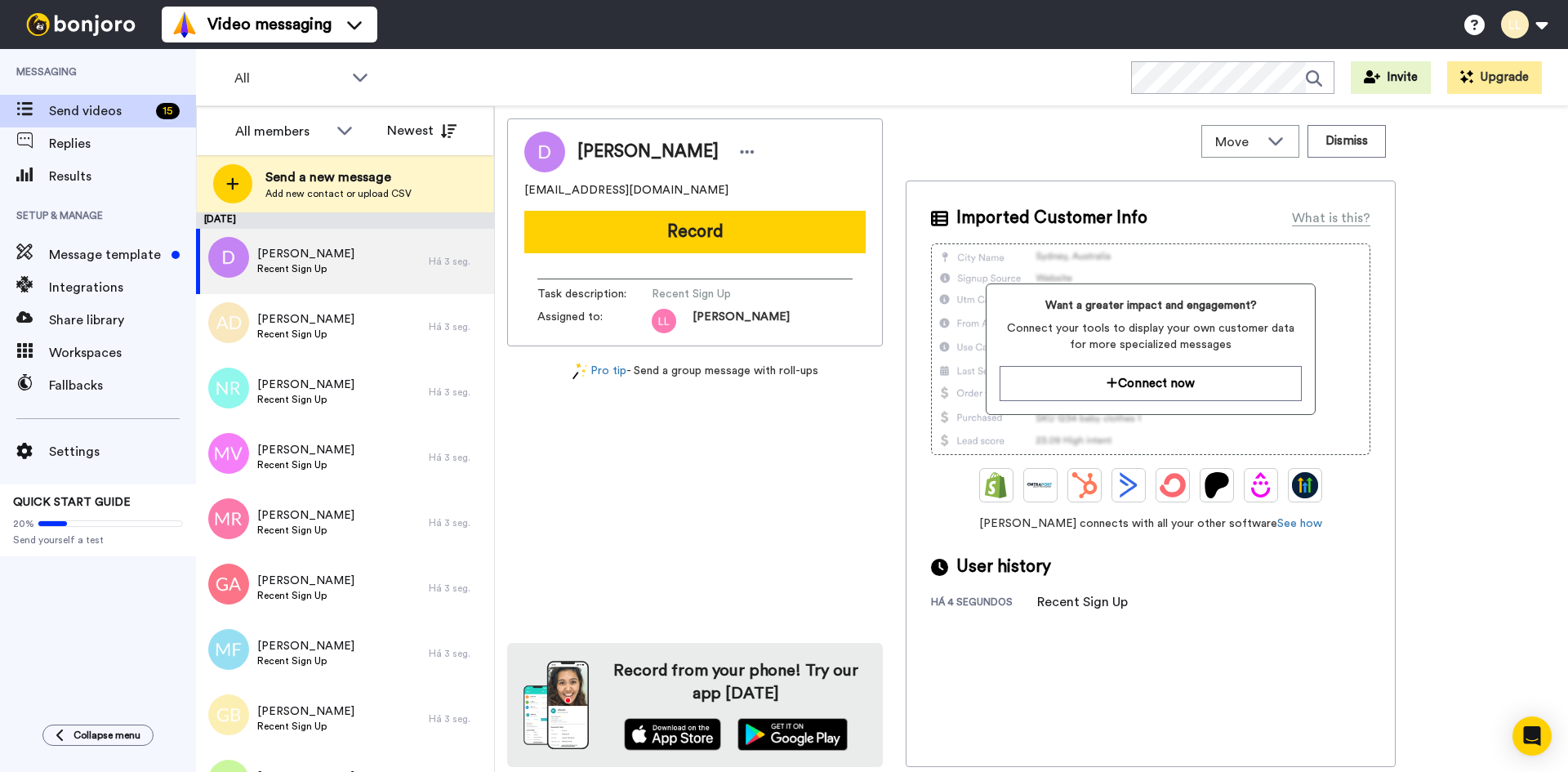
click at [1106, 266] on div "Want a greater impact and engagement? Connect your tools to display your own cu…" at bounding box center [1150, 349] width 439 height 212
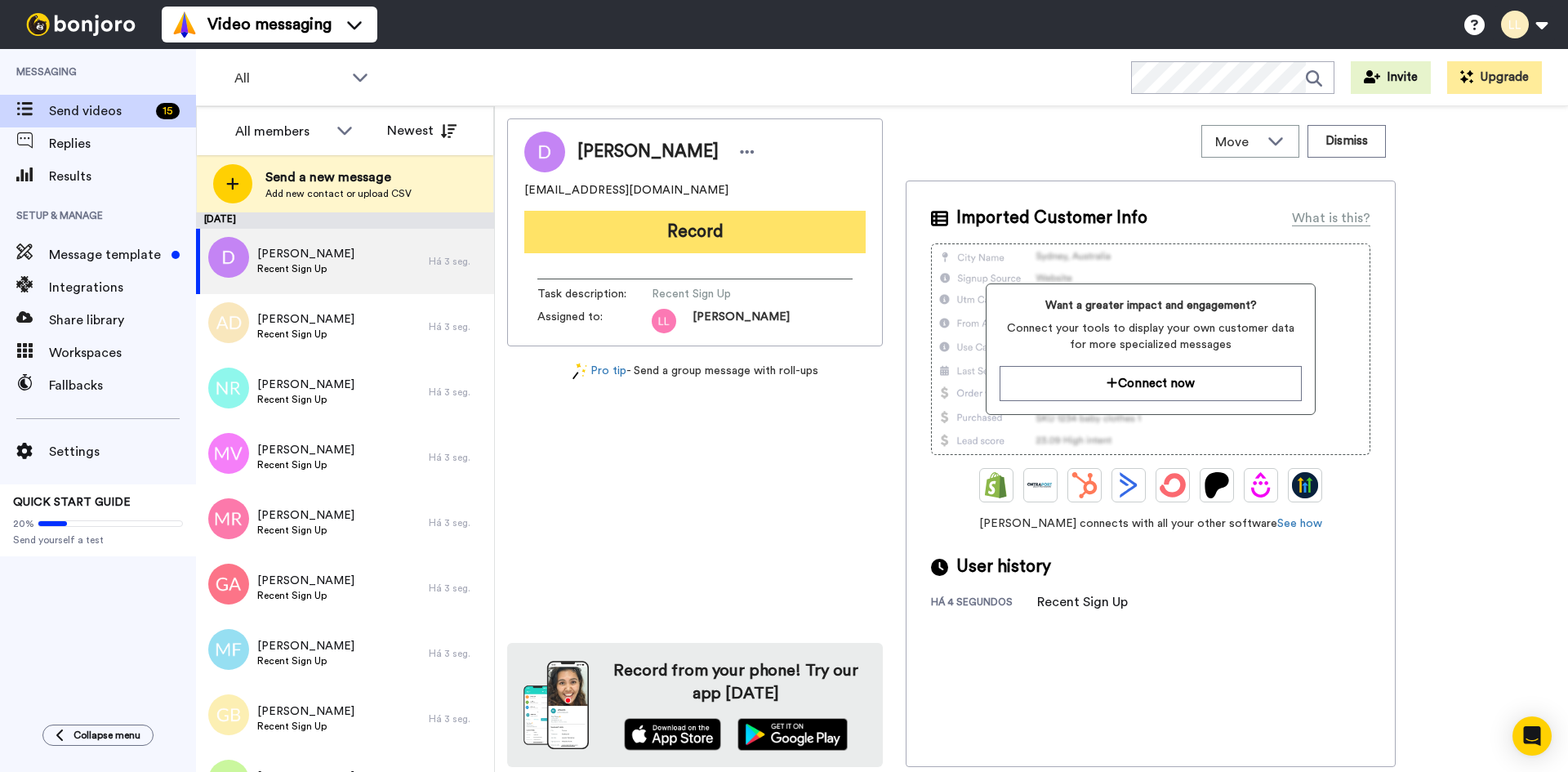
click at [699, 243] on button "Record" at bounding box center [695, 232] width 341 height 43
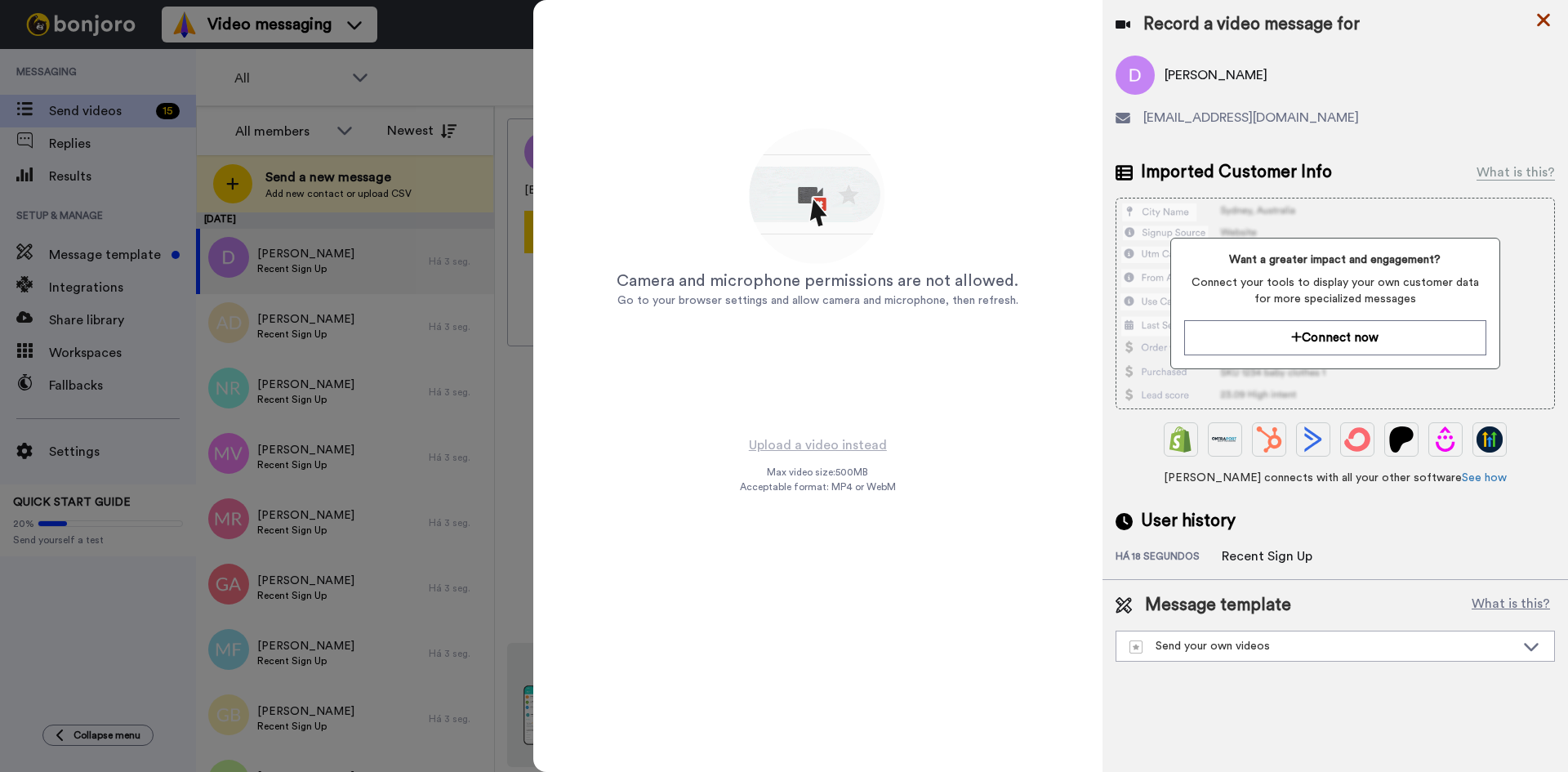
click at [1538, 24] on icon at bounding box center [1543, 20] width 13 height 13
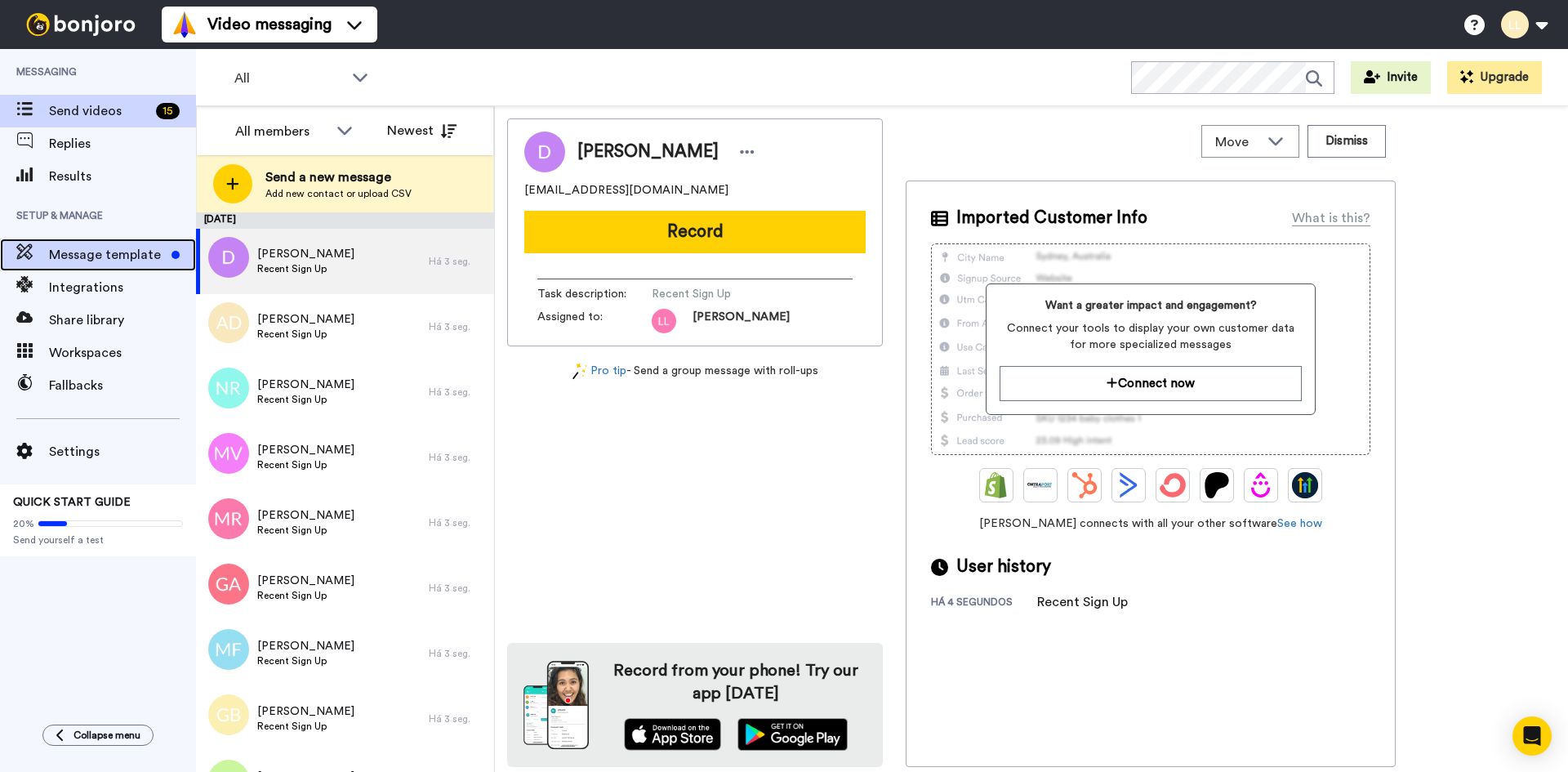
click at [113, 255] on span "Message template" at bounding box center [106, 255] width 116 height 19
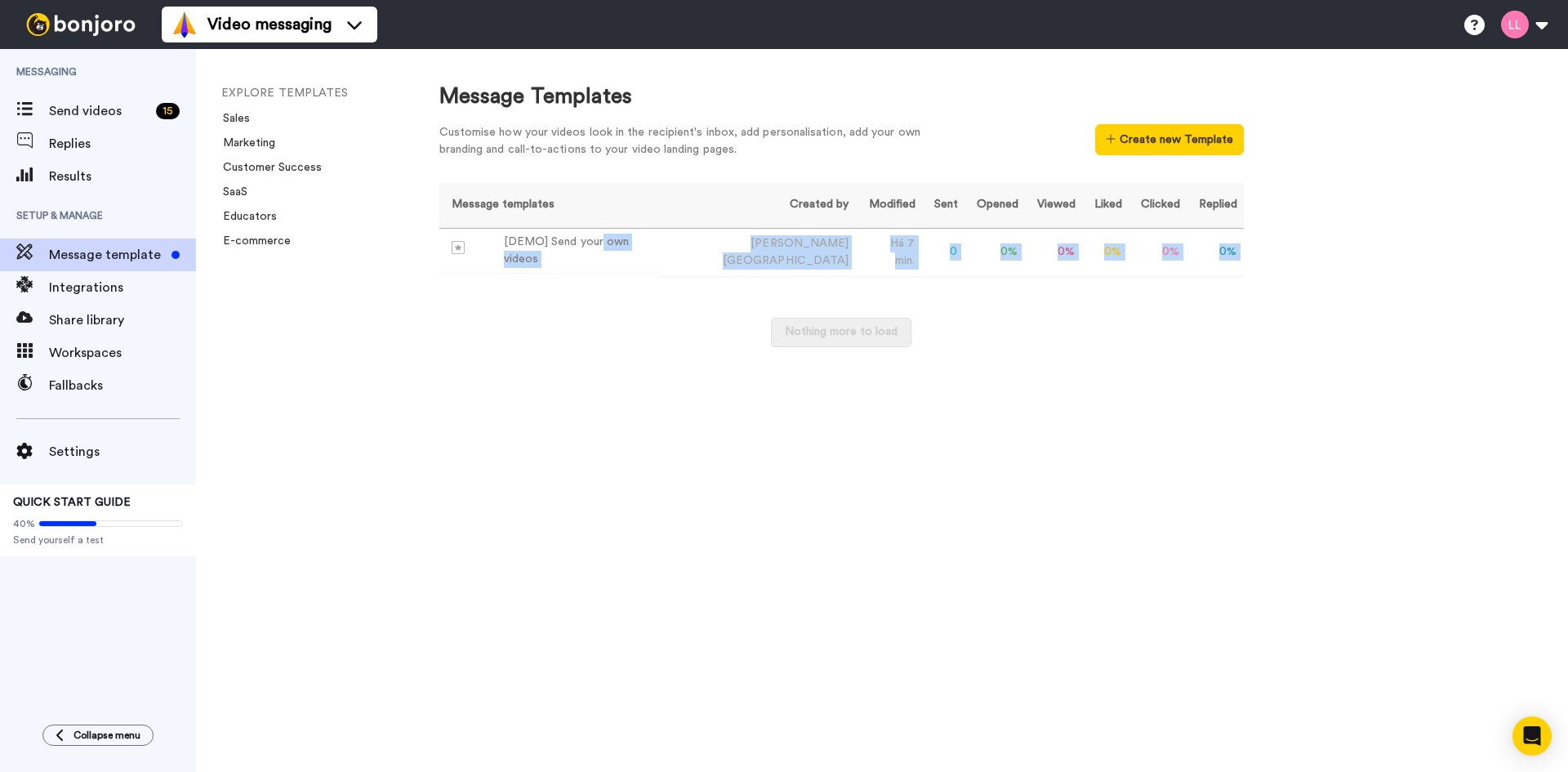
drag, startPoint x: 599, startPoint y: 259, endPoint x: 591, endPoint y: 313, distance: 54.6
click at [591, 313] on div "Message templates Created by Modified Sent Opened Viewed Liked Clicked Replied …" at bounding box center [841, 273] width 804 height 180
click at [1532, 28] on button at bounding box center [1524, 24] width 62 height 36
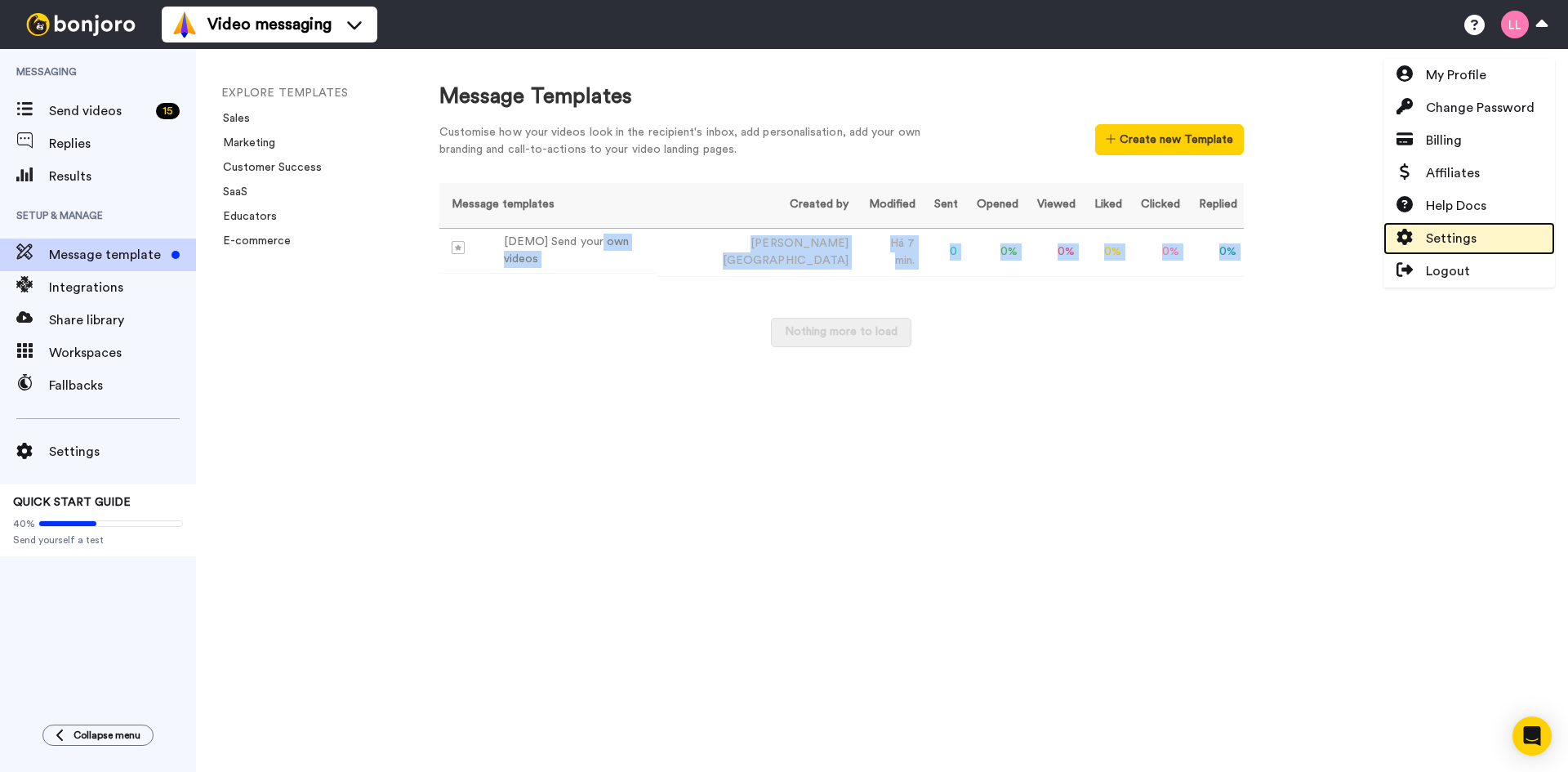
click at [1487, 235] on link "Settings" at bounding box center [1468, 238] width 171 height 32
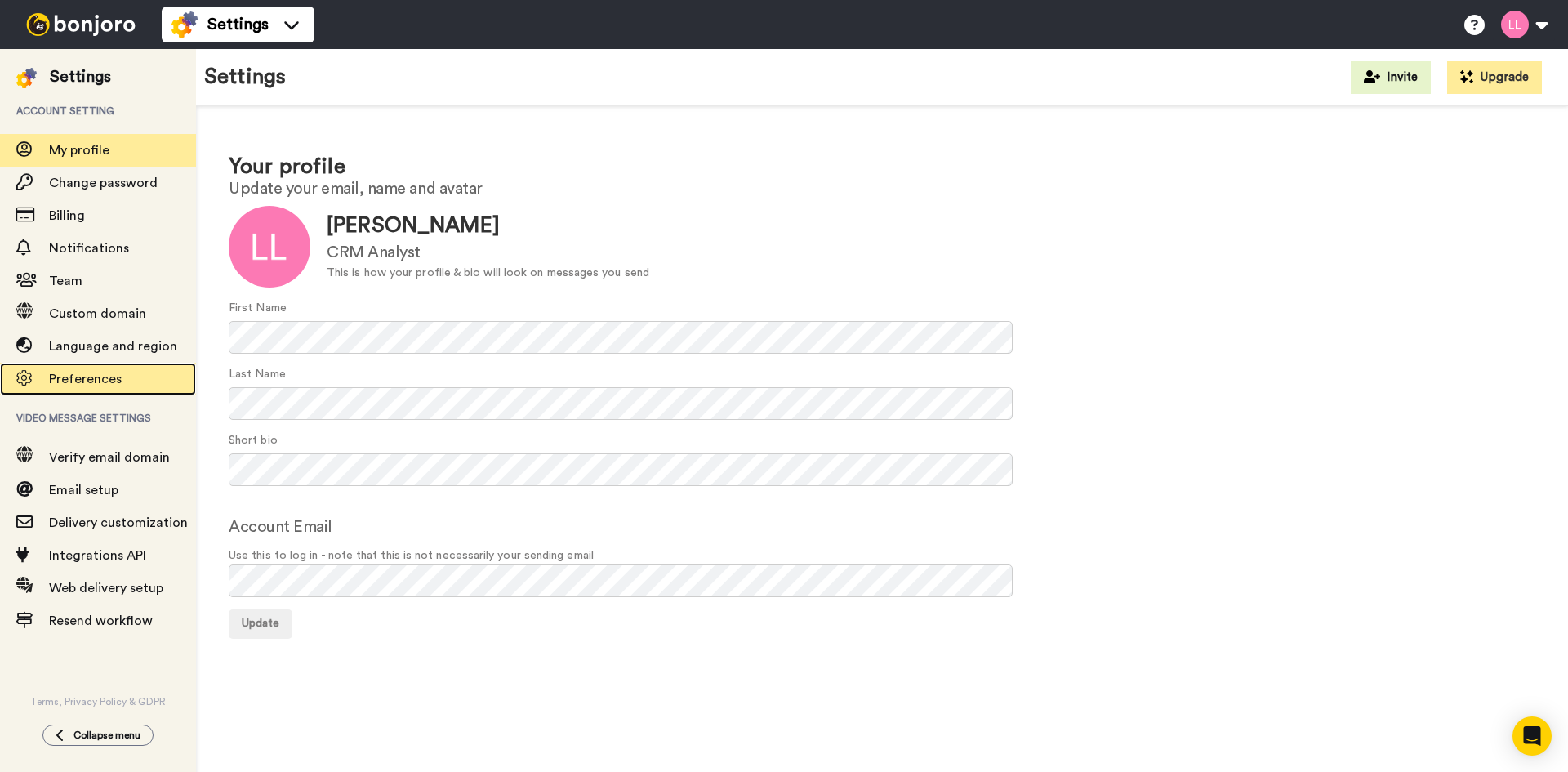
click at [87, 382] on span "Preferences" at bounding box center [85, 380] width 73 height 13
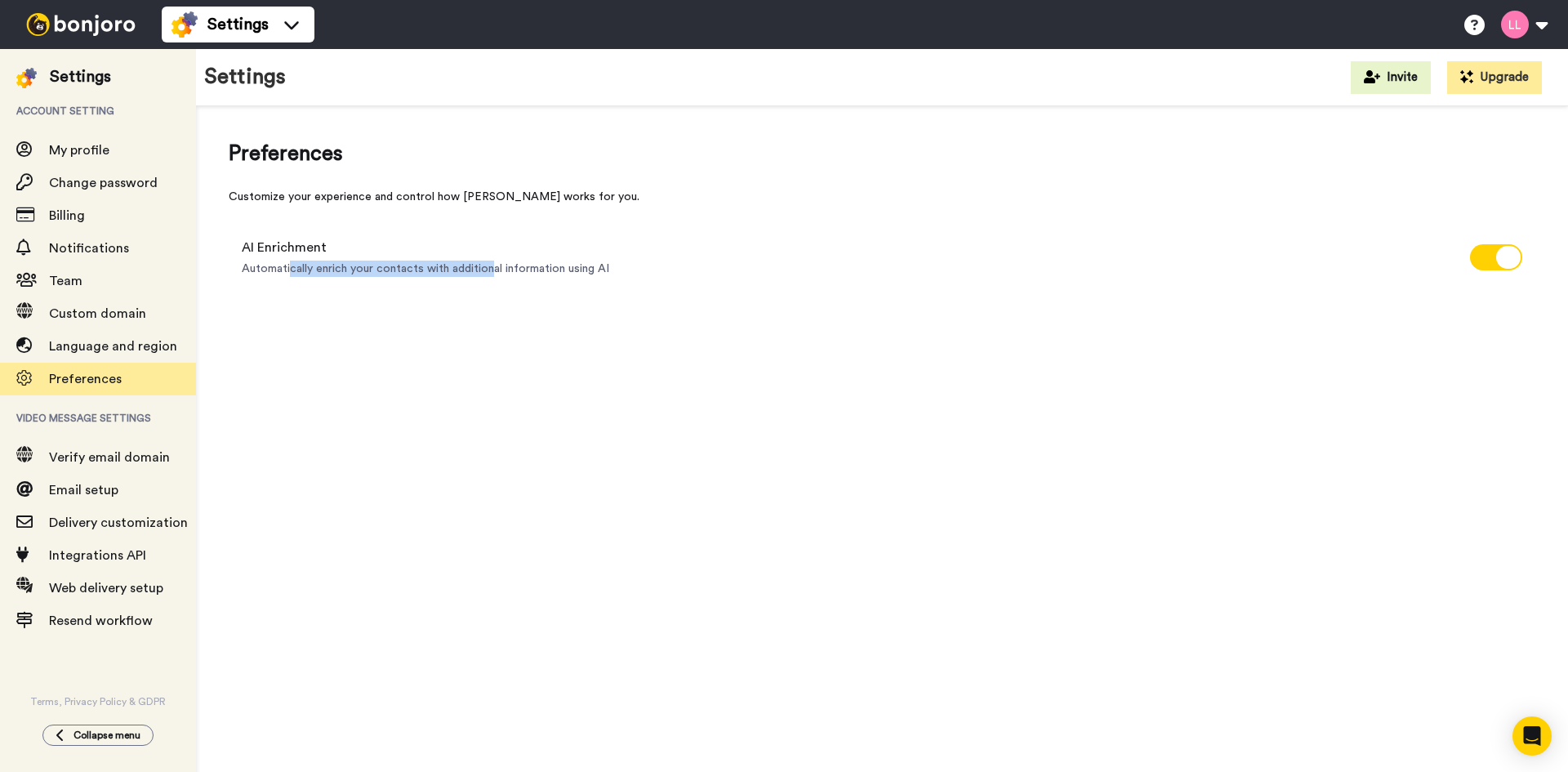
drag, startPoint x: 294, startPoint y: 270, endPoint x: 491, endPoint y: 264, distance: 197.1
click at [491, 264] on span "Automatically enrich your contacts with additional information using AI" at bounding box center [425, 269] width 367 height 17
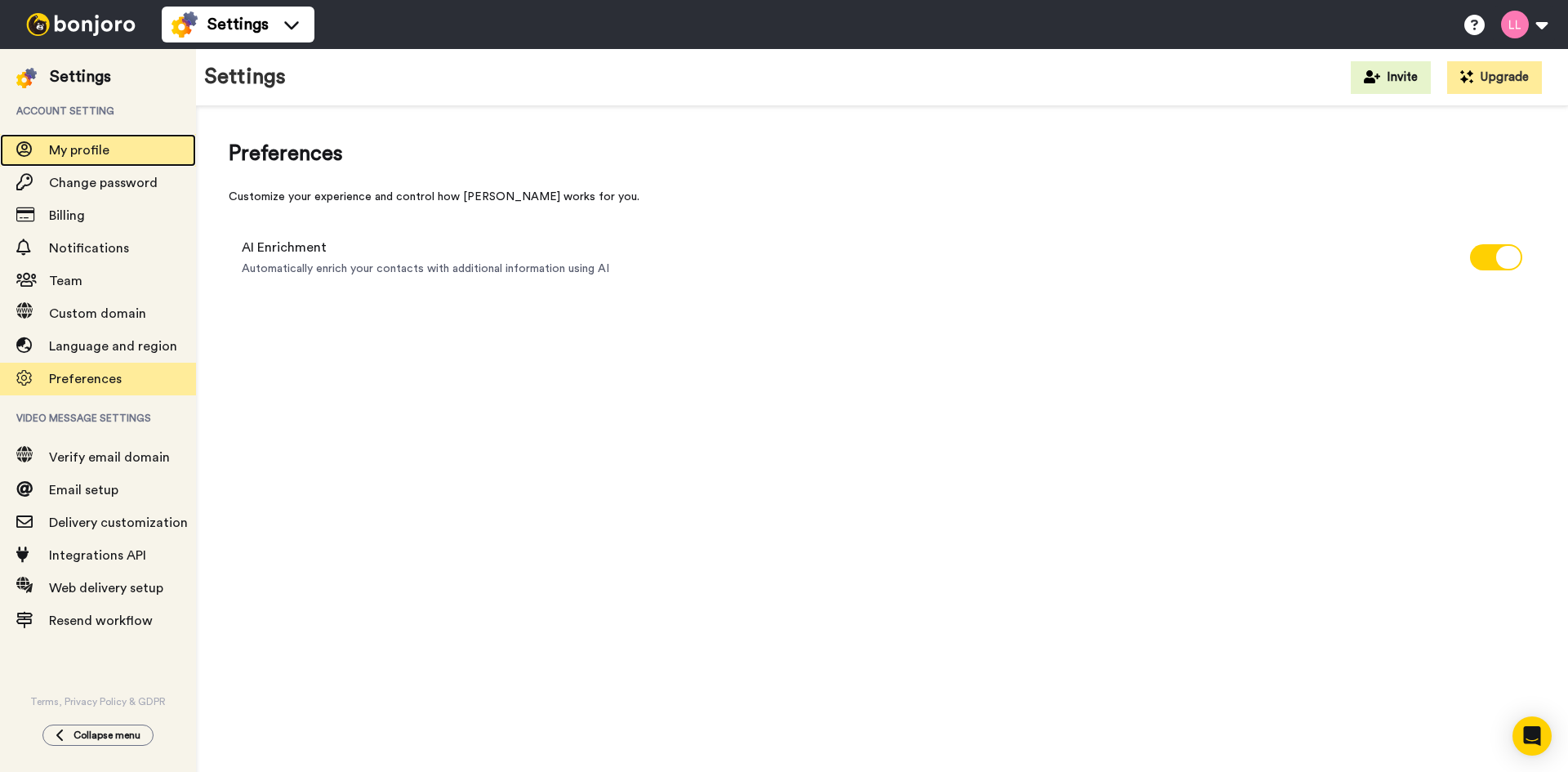
click at [79, 147] on span "My profile" at bounding box center [79, 150] width 60 height 13
